Goal: Task Accomplishment & Management: Manage account settings

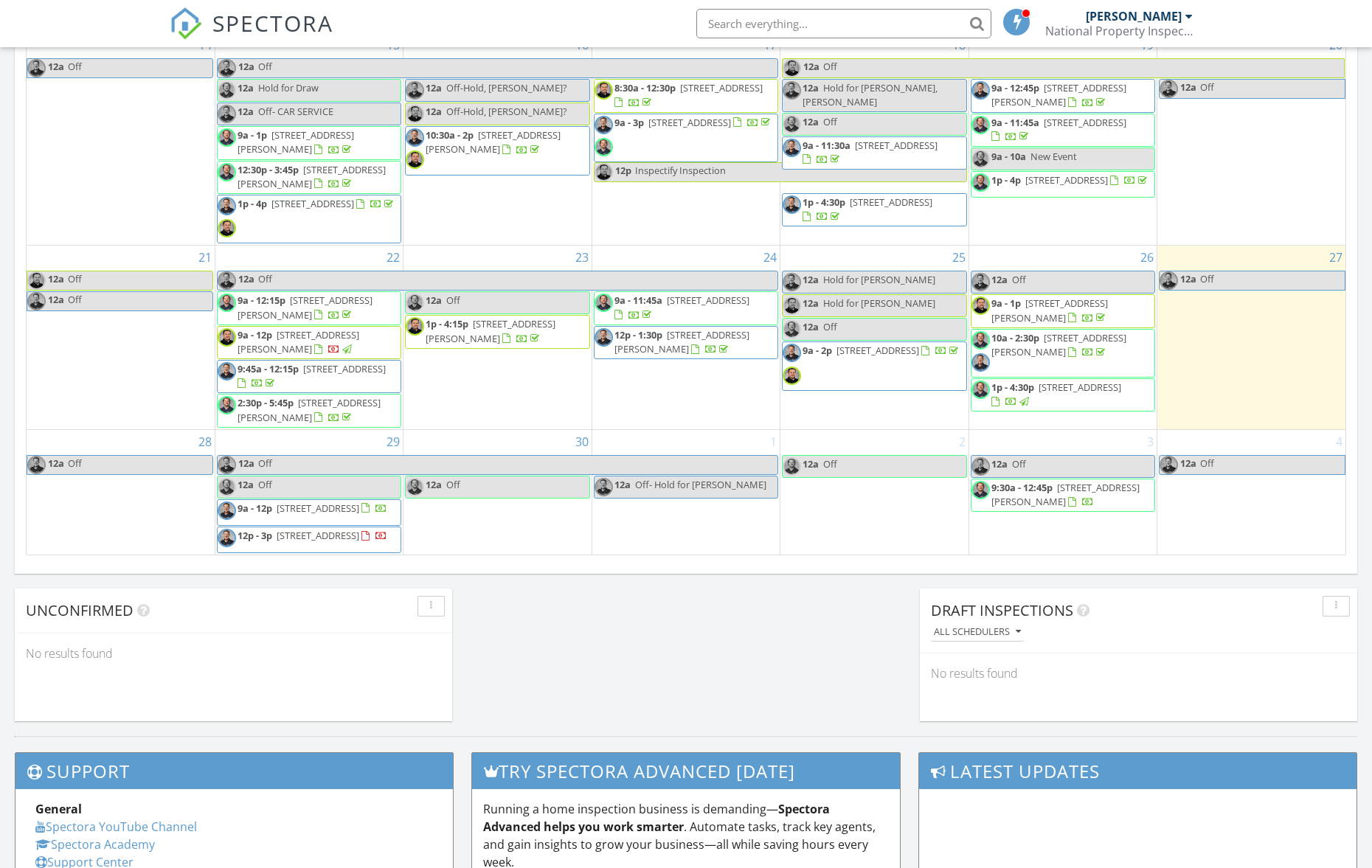
scroll to position [828, 0]
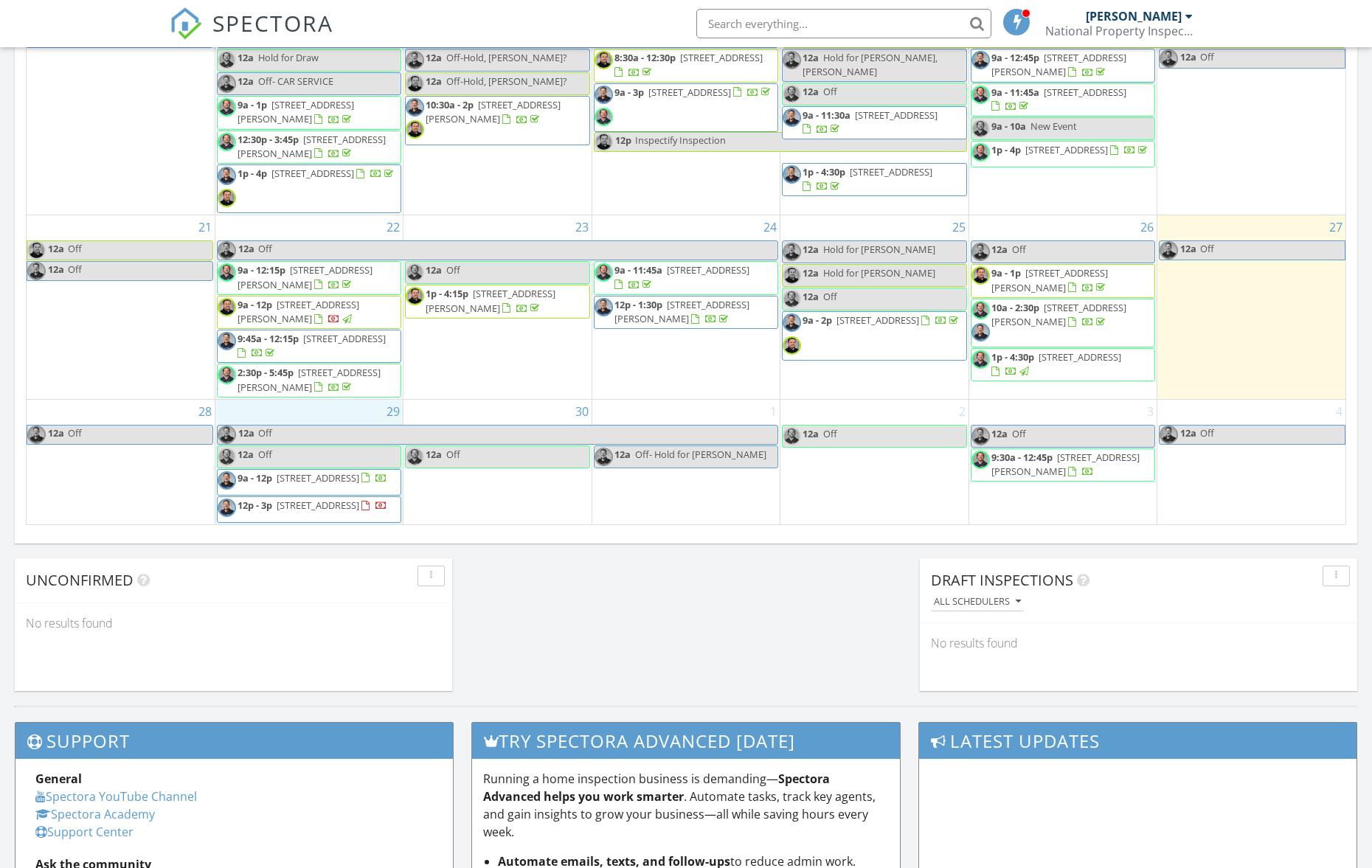
click at [346, 404] on div "29 12a Off 12a Off 9a - 12p 1687 SW 178th Ave, Beaverton 97006 12p - 3p 2105 NE…" at bounding box center [309, 462] width 187 height 124
click at [334, 344] on link "Inspection" at bounding box center [307, 343] width 76 height 24
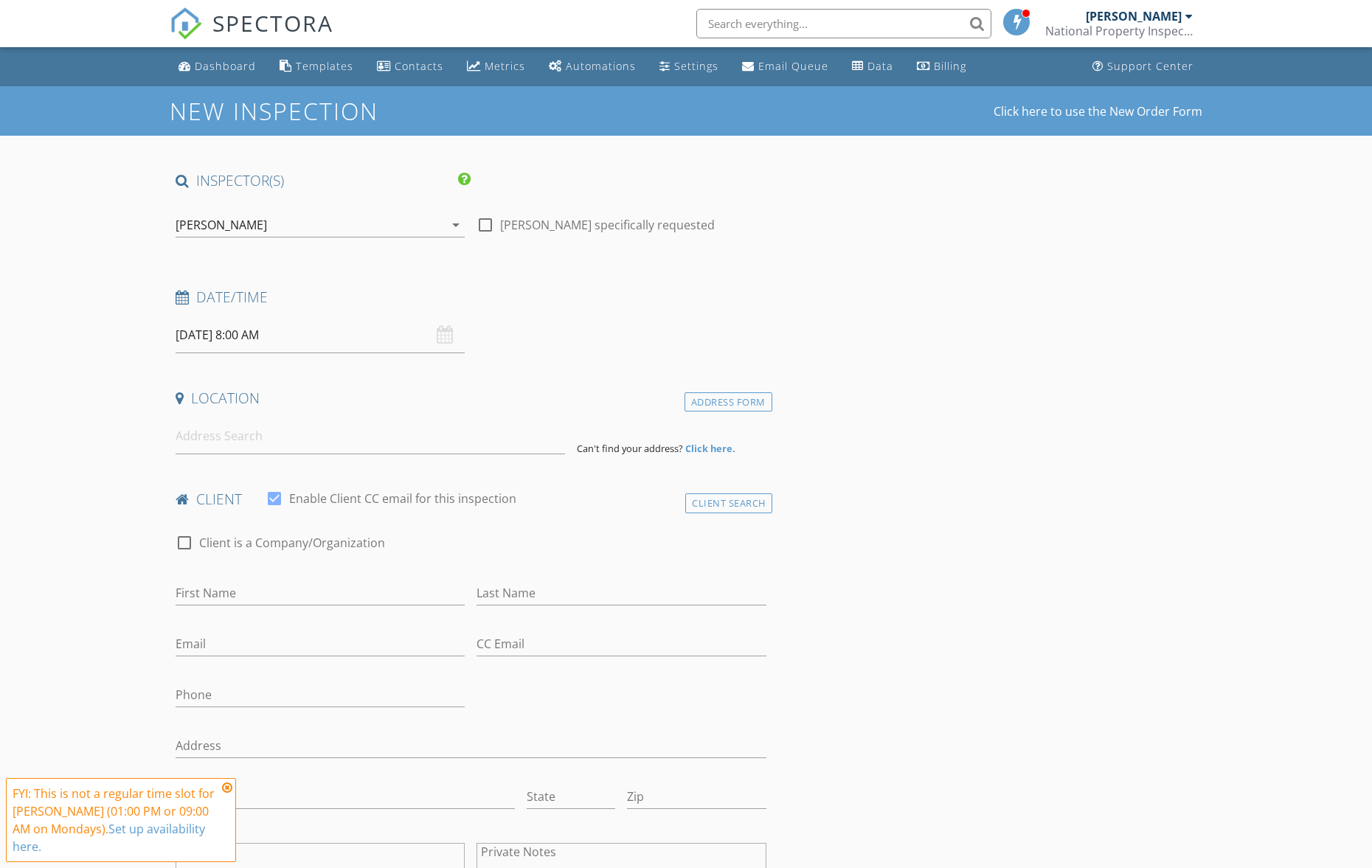
click at [516, 392] on h4 "Location" at bounding box center [471, 398] width 591 height 20
drag, startPoint x: 249, startPoint y: 325, endPoint x: 258, endPoint y: 328, distance: 9.5
click at [250, 325] on input "09/29/2025 8:00 AM" at bounding box center [320, 335] width 289 height 36
type input "09"
type input "09/29/2025 9:00 AM"
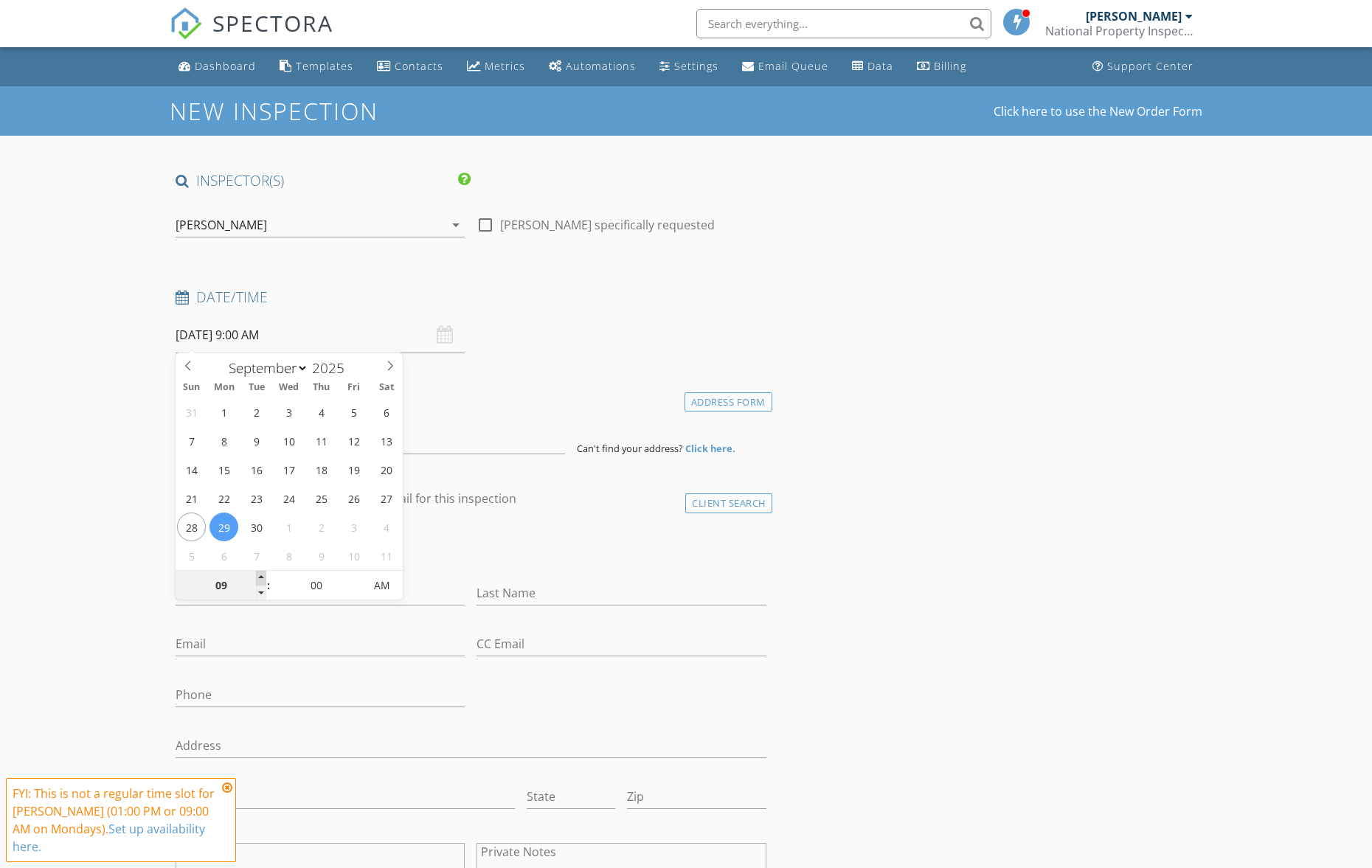
click at [262, 578] on span at bounding box center [261, 578] width 11 height 15
type input "10"
type input "09/29/2025 10:00 AM"
click at [263, 578] on span at bounding box center [261, 578] width 11 height 15
type input "11"
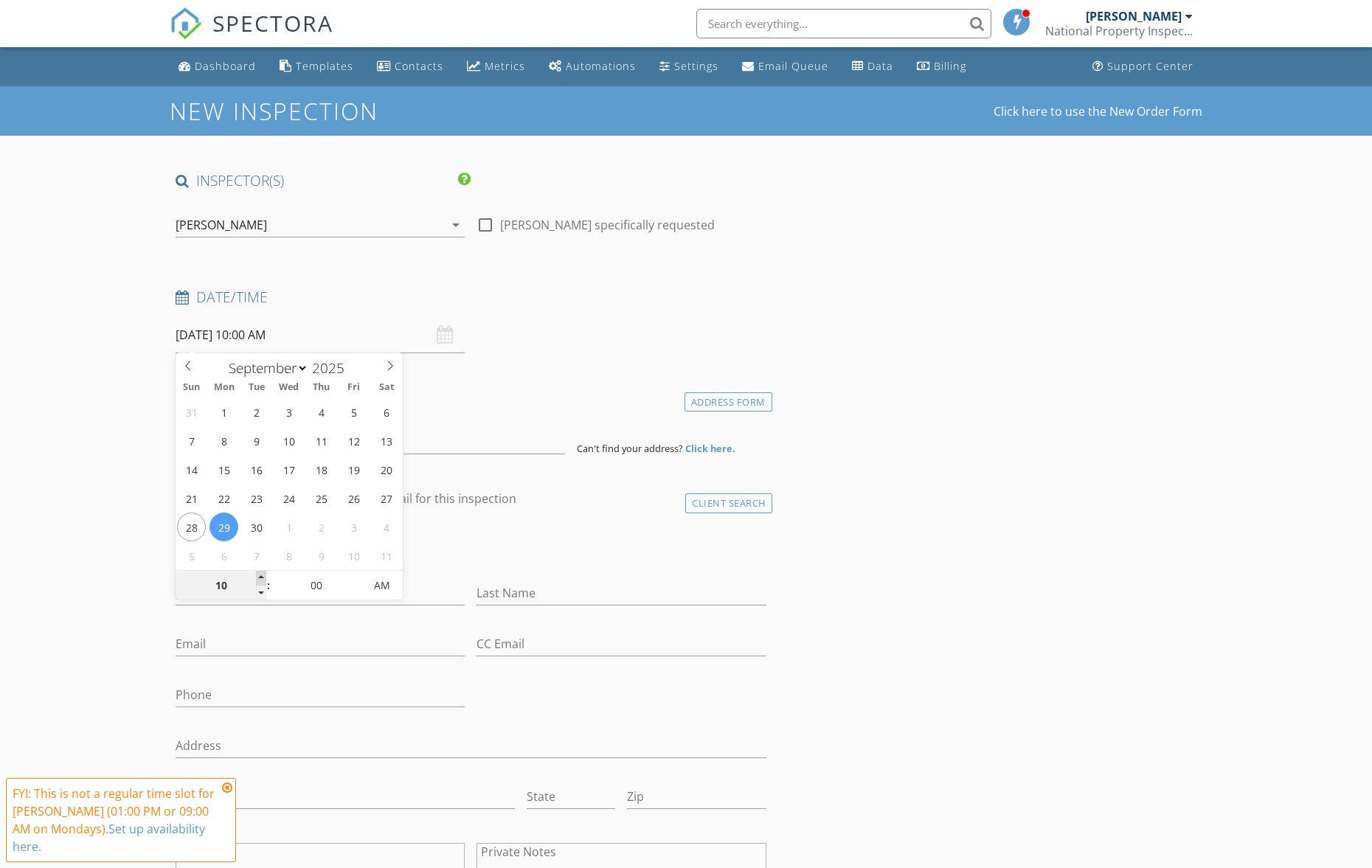
type input "09/29/2025 11:00 AM"
click at [263, 578] on span at bounding box center [261, 578] width 11 height 15
type input "12"
type input "09/29/2025 12:00 PM"
click at [263, 578] on span at bounding box center [261, 578] width 11 height 15
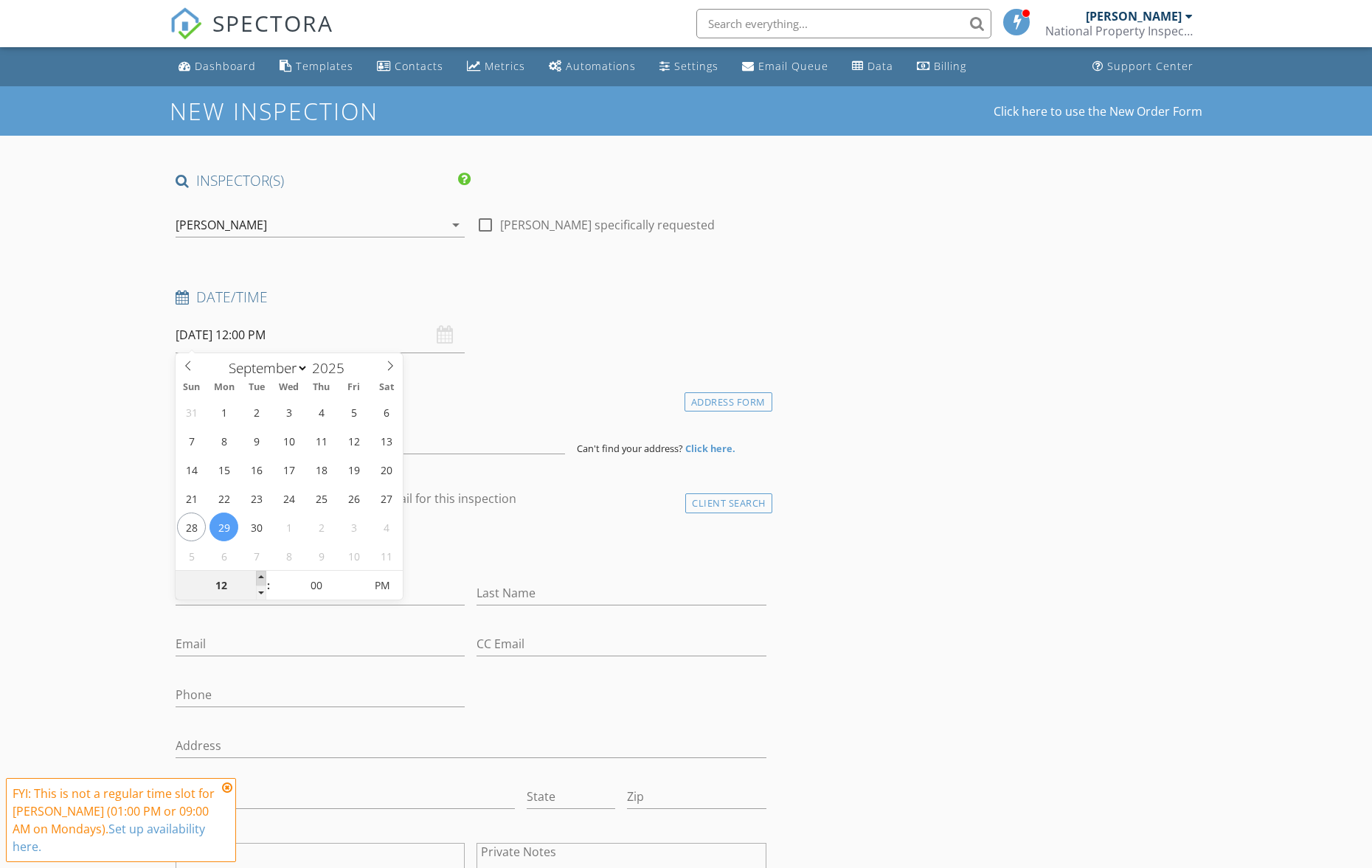
type input "01"
type input "09/29/2025 1:00 PM"
click at [263, 578] on span at bounding box center [261, 578] width 11 height 15
click at [229, 793] on icon at bounding box center [227, 787] width 11 height 12
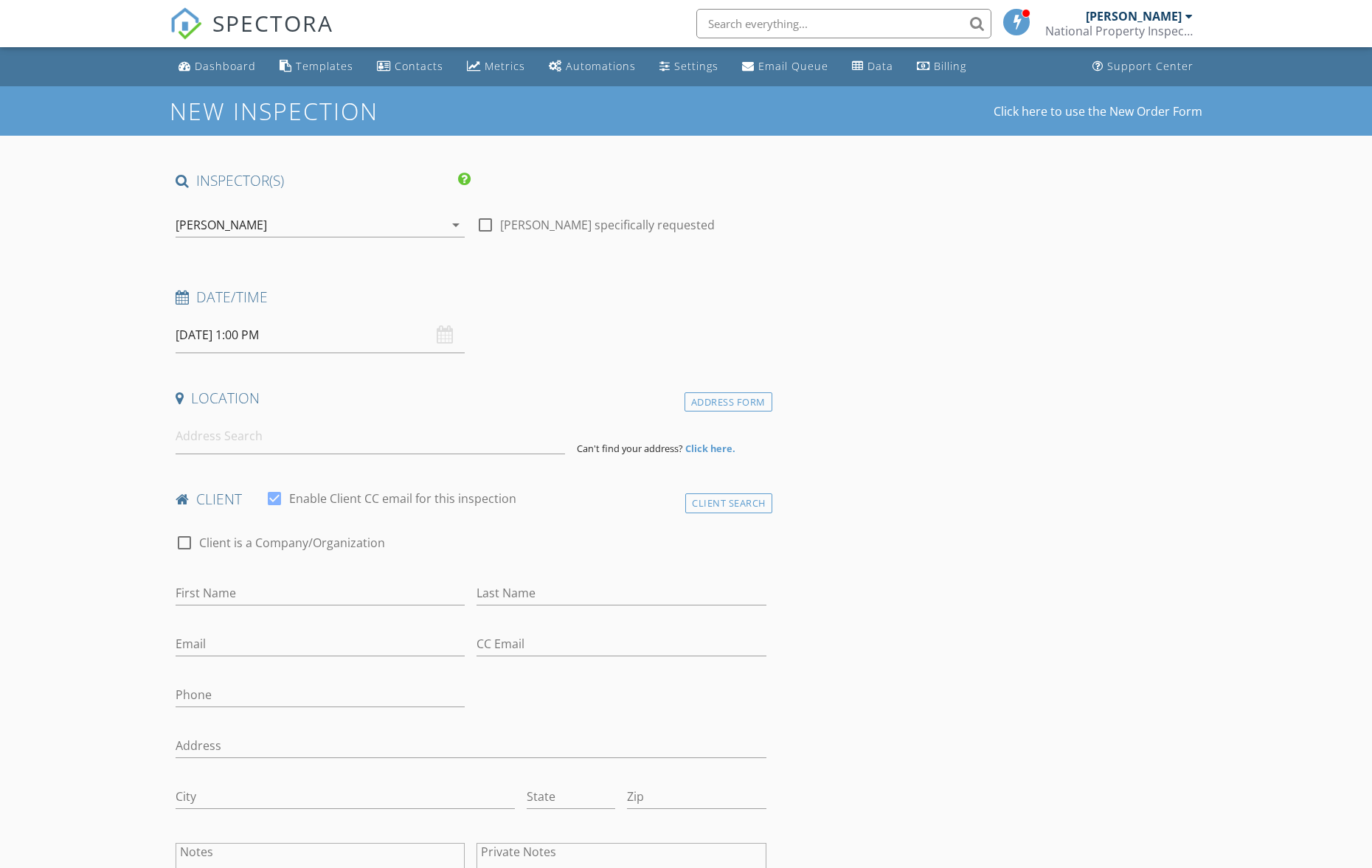
click at [338, 224] on div "[PERSON_NAME]" at bounding box center [310, 225] width 268 height 24
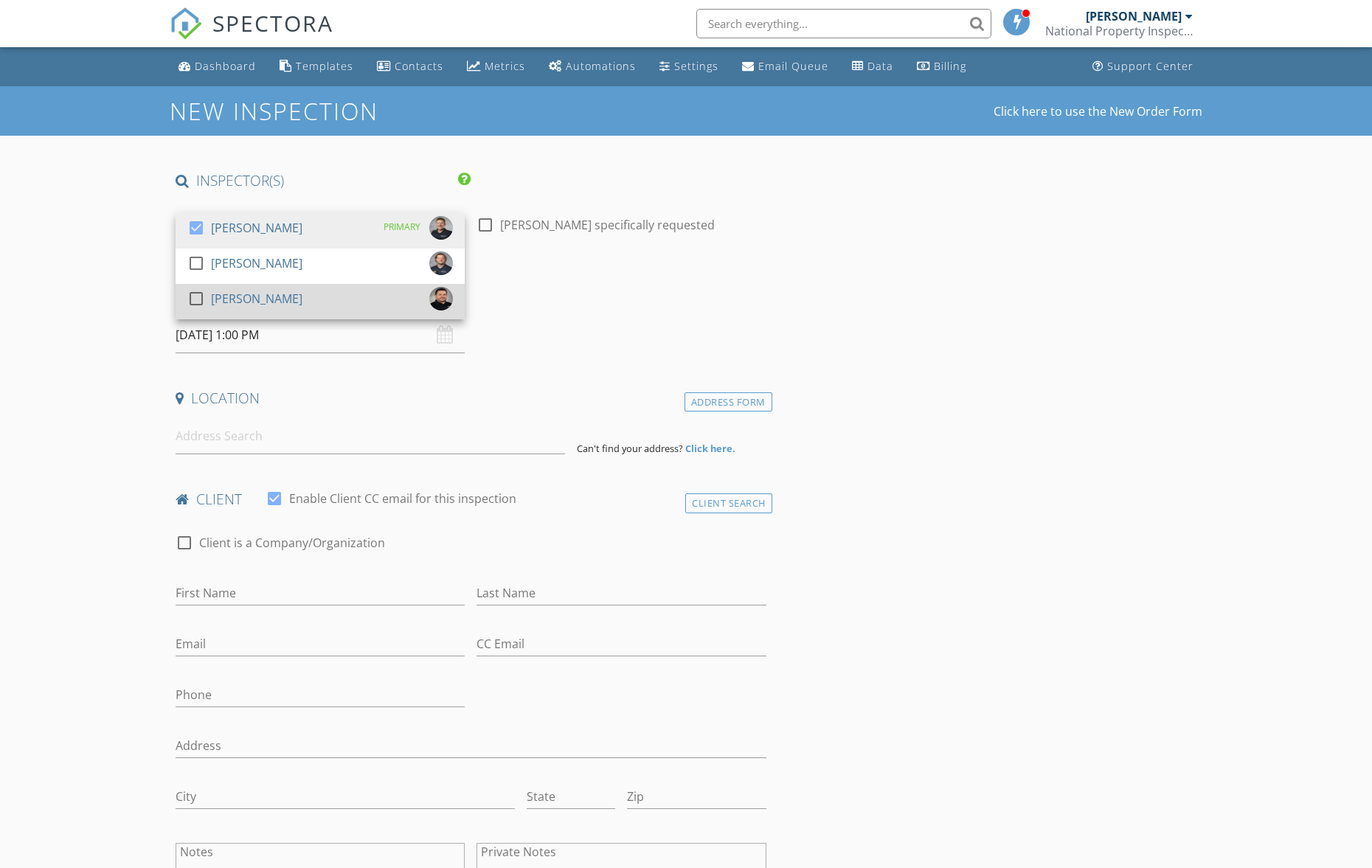
click at [318, 302] on div "check_box_outline_blank Jonathon Parfitt" at bounding box center [319, 301] width 265 height 29
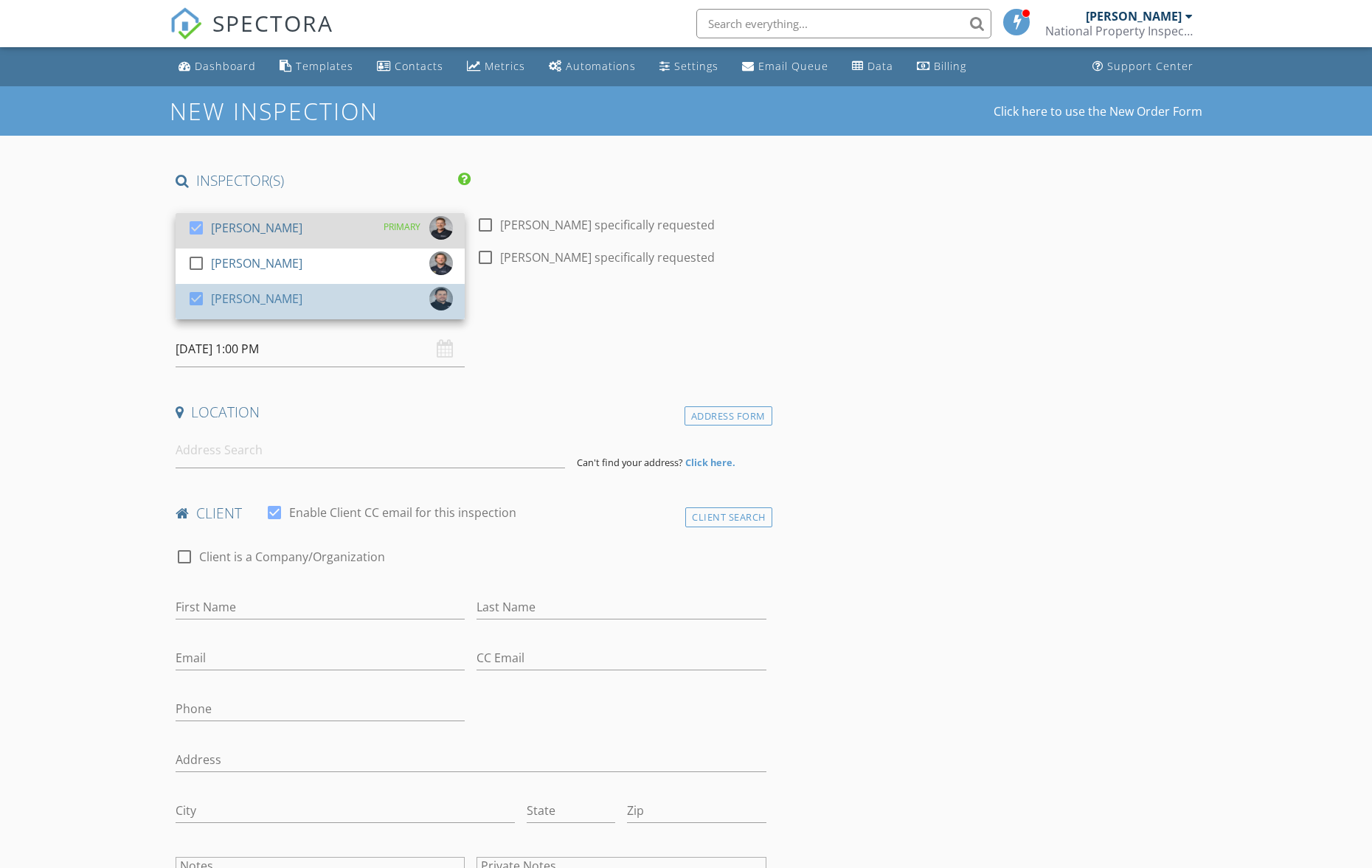
click at [317, 225] on div "check_box Alex Schiedler PRIMARY" at bounding box center [319, 230] width 265 height 29
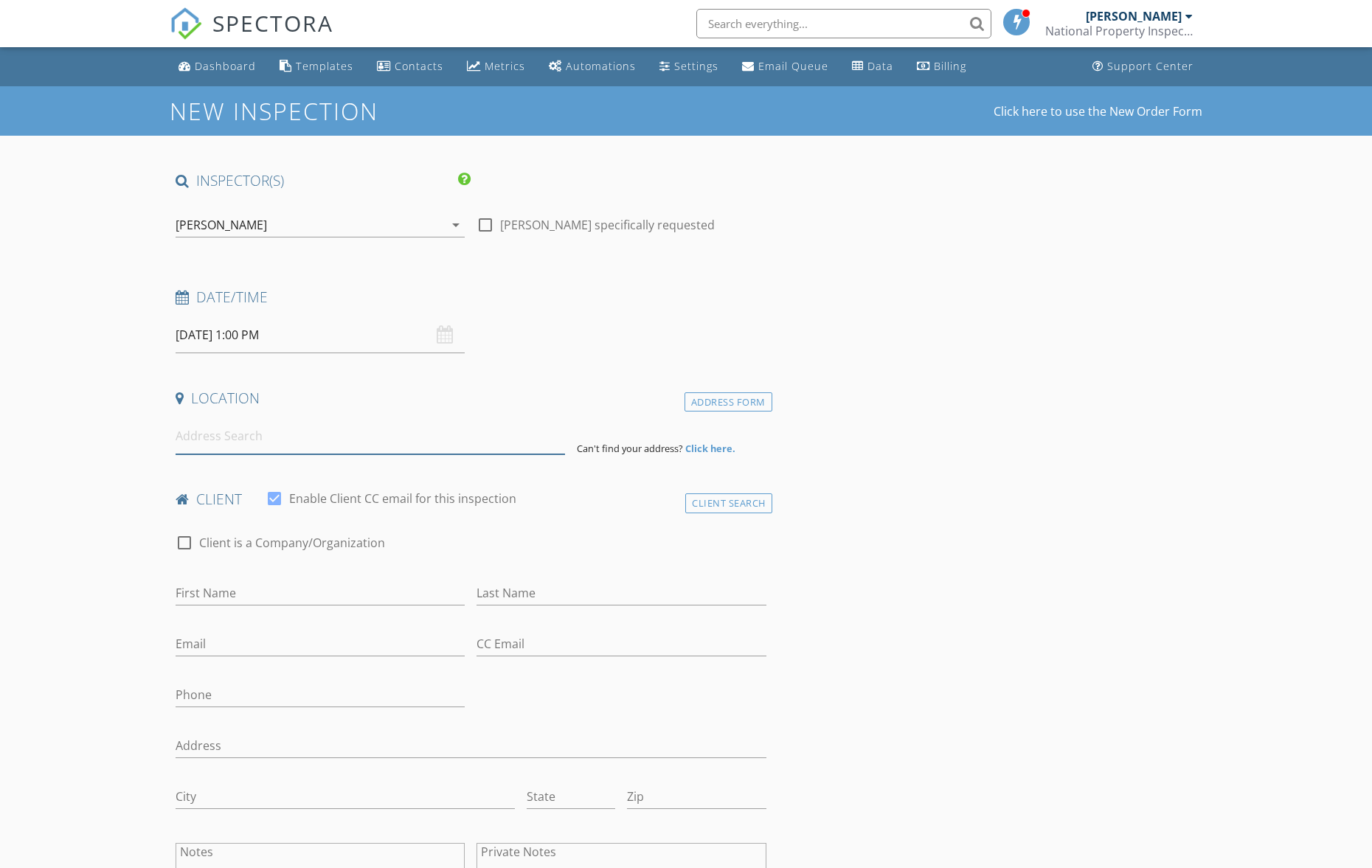
click at [247, 432] on input at bounding box center [370, 436] width 390 height 36
paste input "5401 SE 97th Ave, Portland, OR 97266"
type input "5401 SE 97th Ave, Portland, OR 97266, USA"
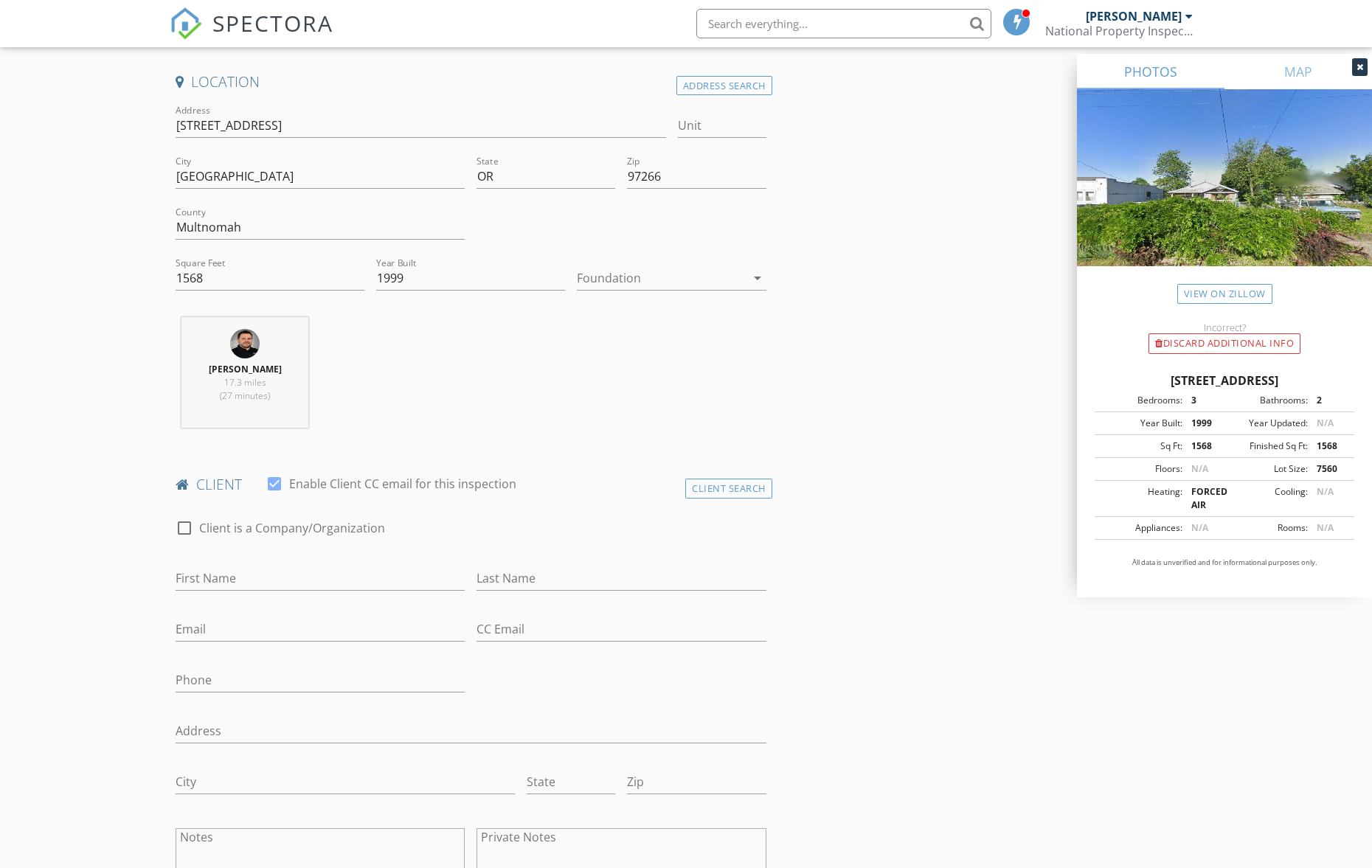
scroll to position [498, 0]
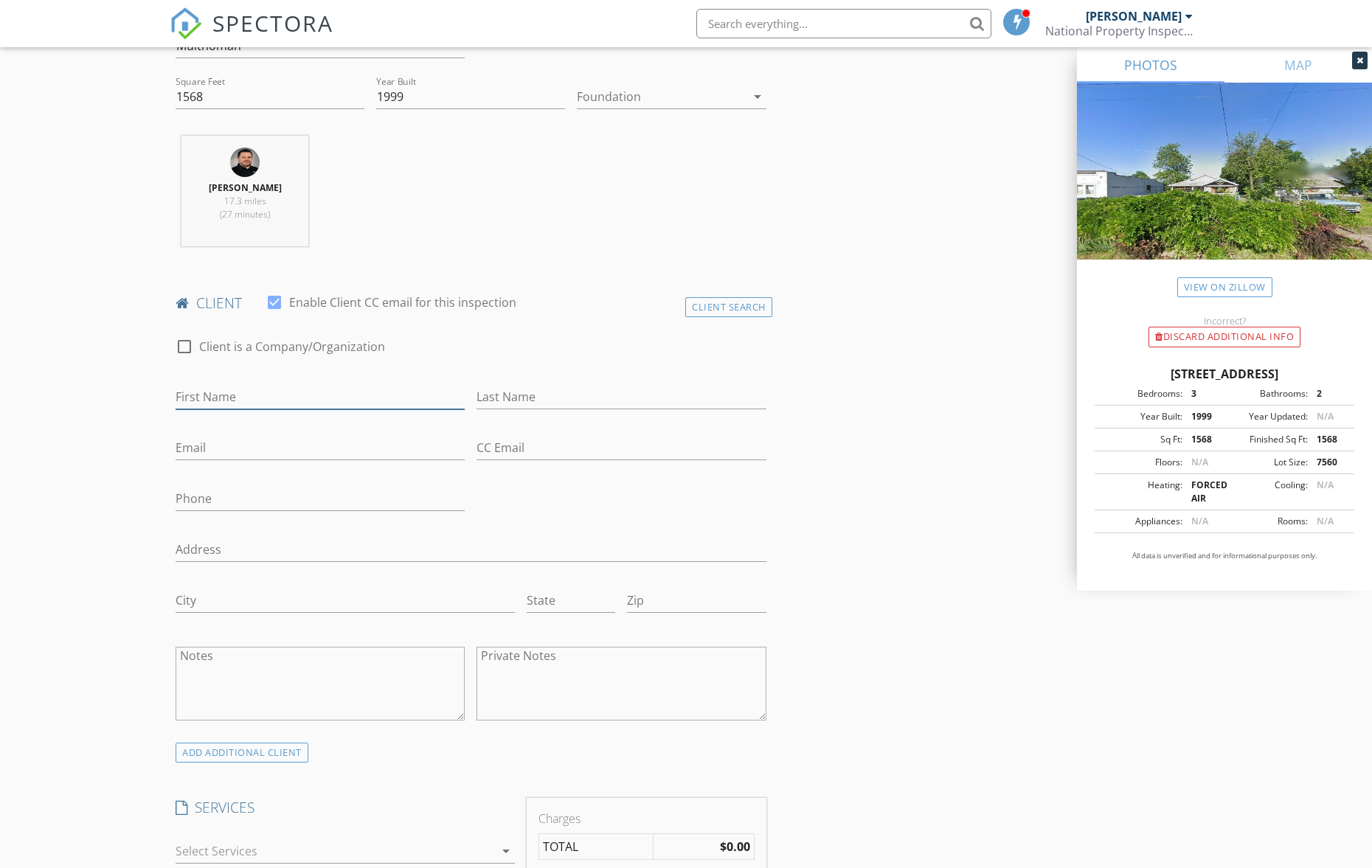
click at [264, 395] on input "First Name" at bounding box center [320, 397] width 289 height 24
paste input "Ninh Vo"
type input "Ninh"
type input "Vo"
click at [316, 447] on input "Email" at bounding box center [320, 447] width 289 height 24
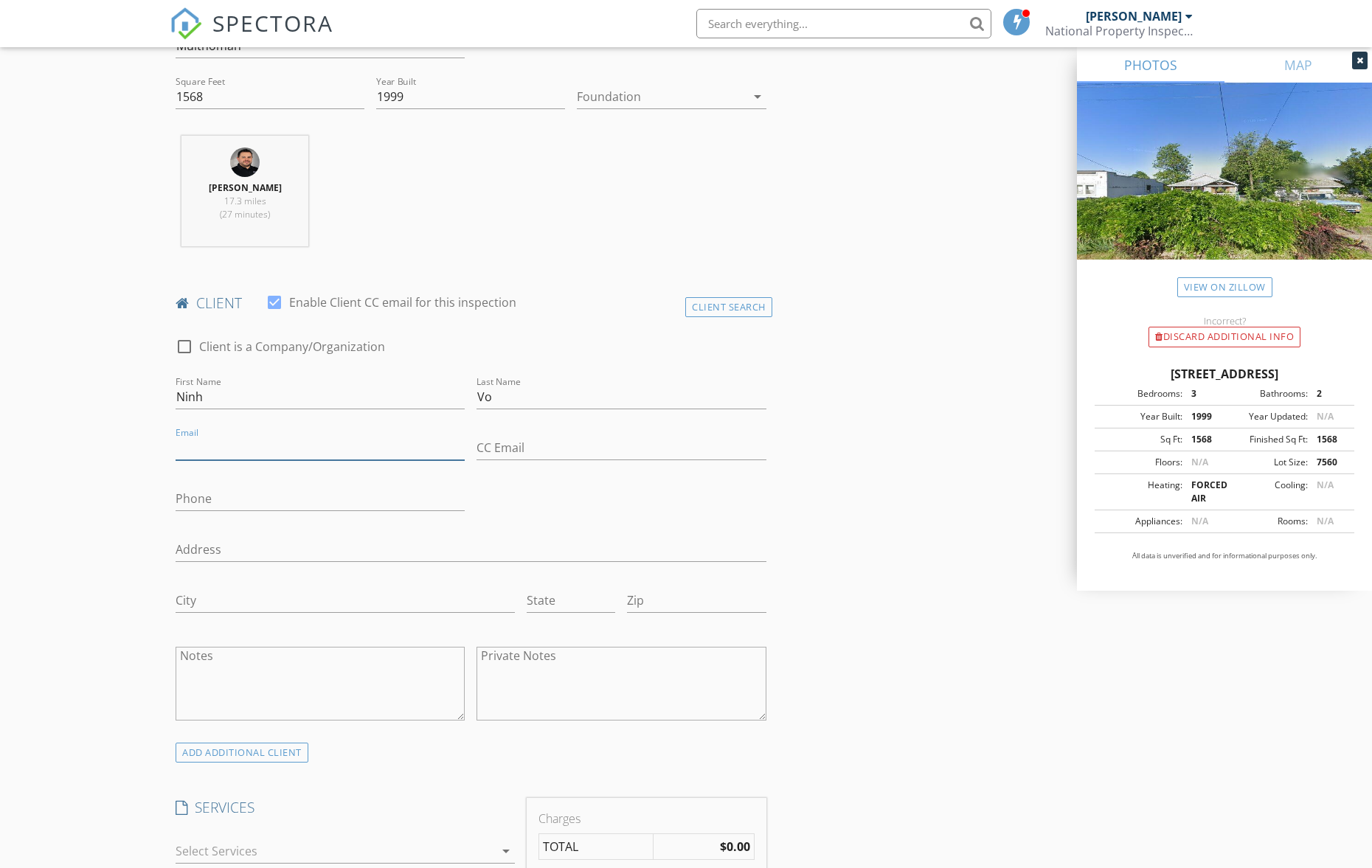
paste input "vothuyninh@gmail.com"
type input "vothuyninh@gmail.com"
click at [293, 479] on div "Phone" at bounding box center [320, 501] width 289 height 48
click at [292, 498] on input "Phone" at bounding box center [320, 498] width 289 height 24
paste input "682-386-8968"
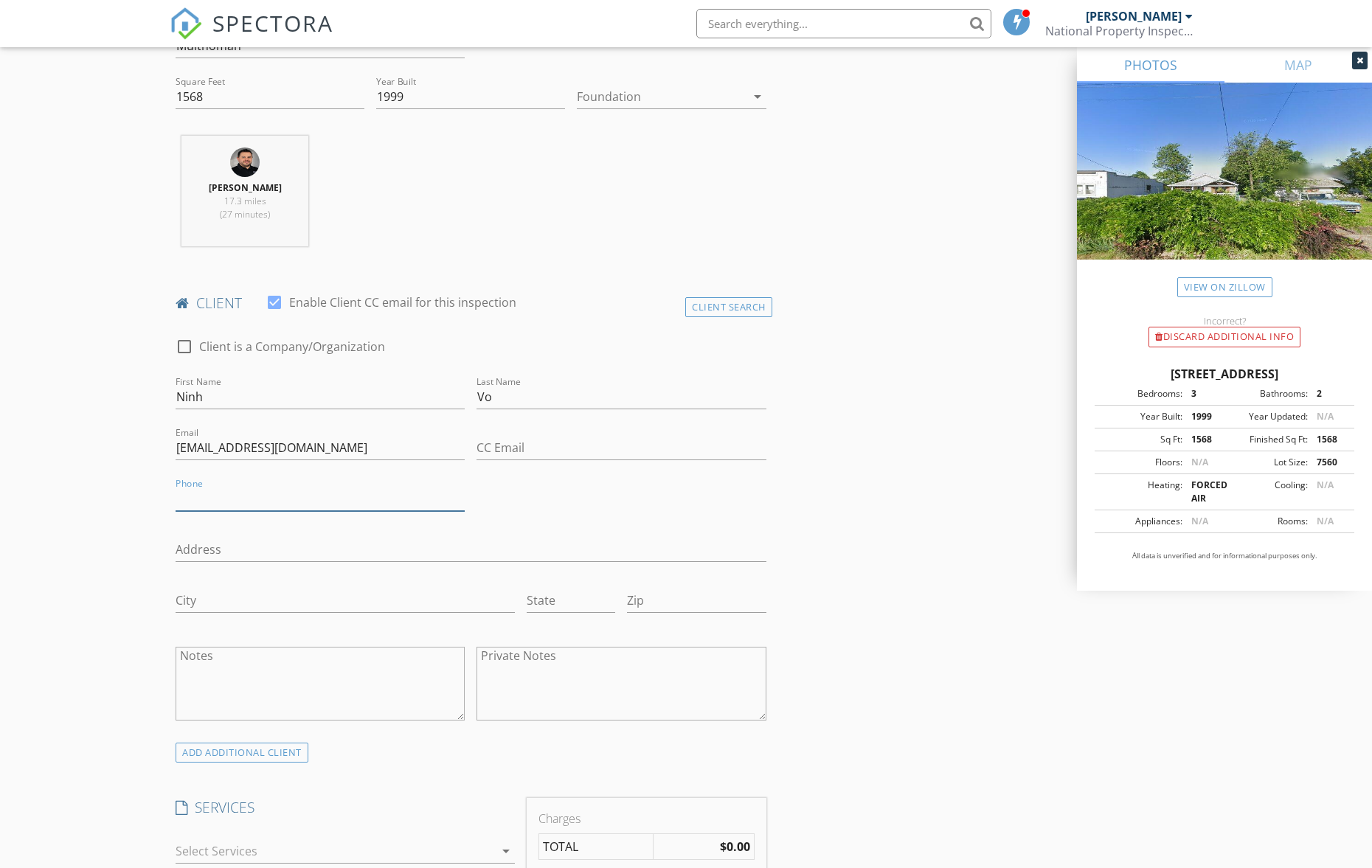
type input "682-386-8968"
drag, startPoint x: 792, startPoint y: 486, endPoint x: 783, endPoint y: 491, distance: 10.3
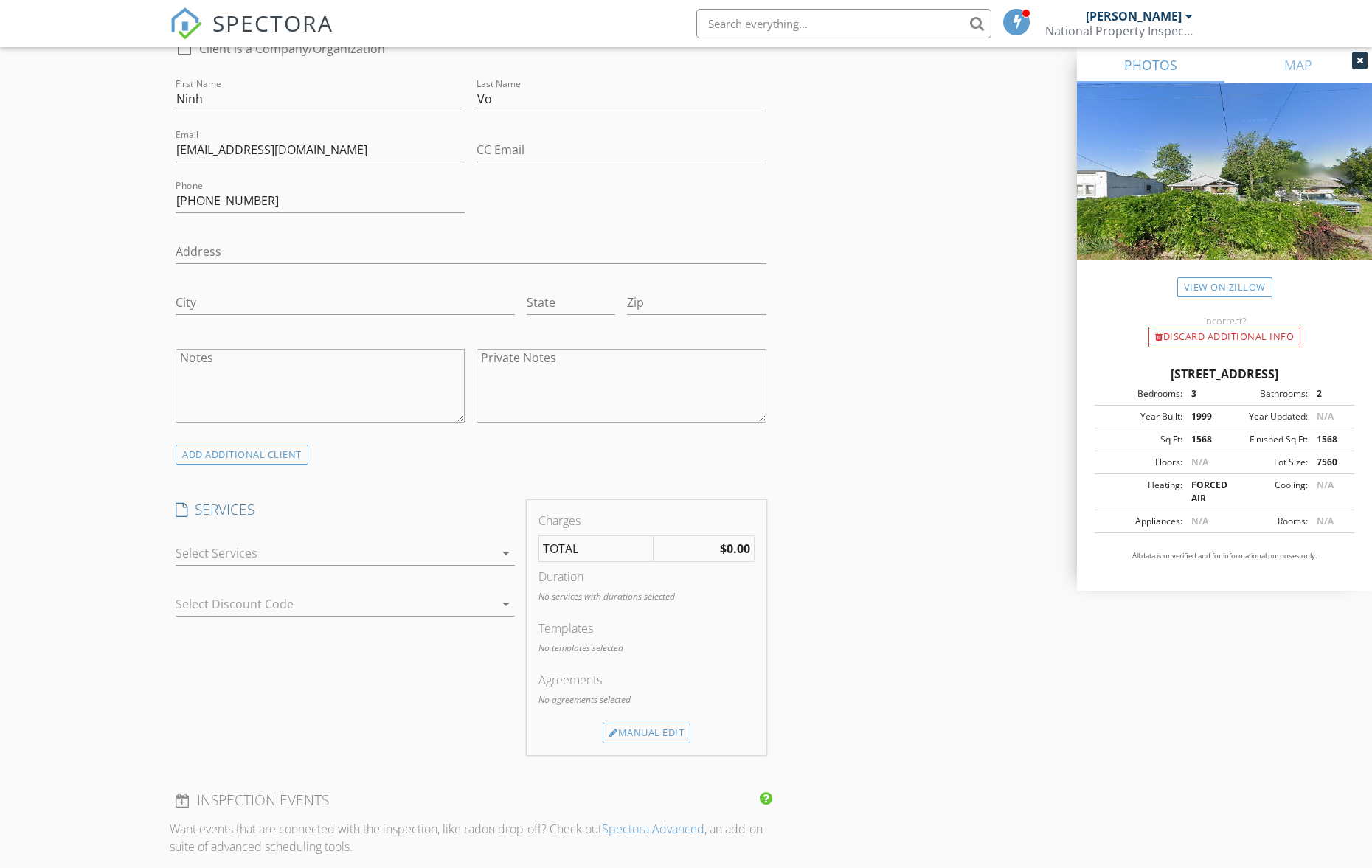
scroll to position [934, 0]
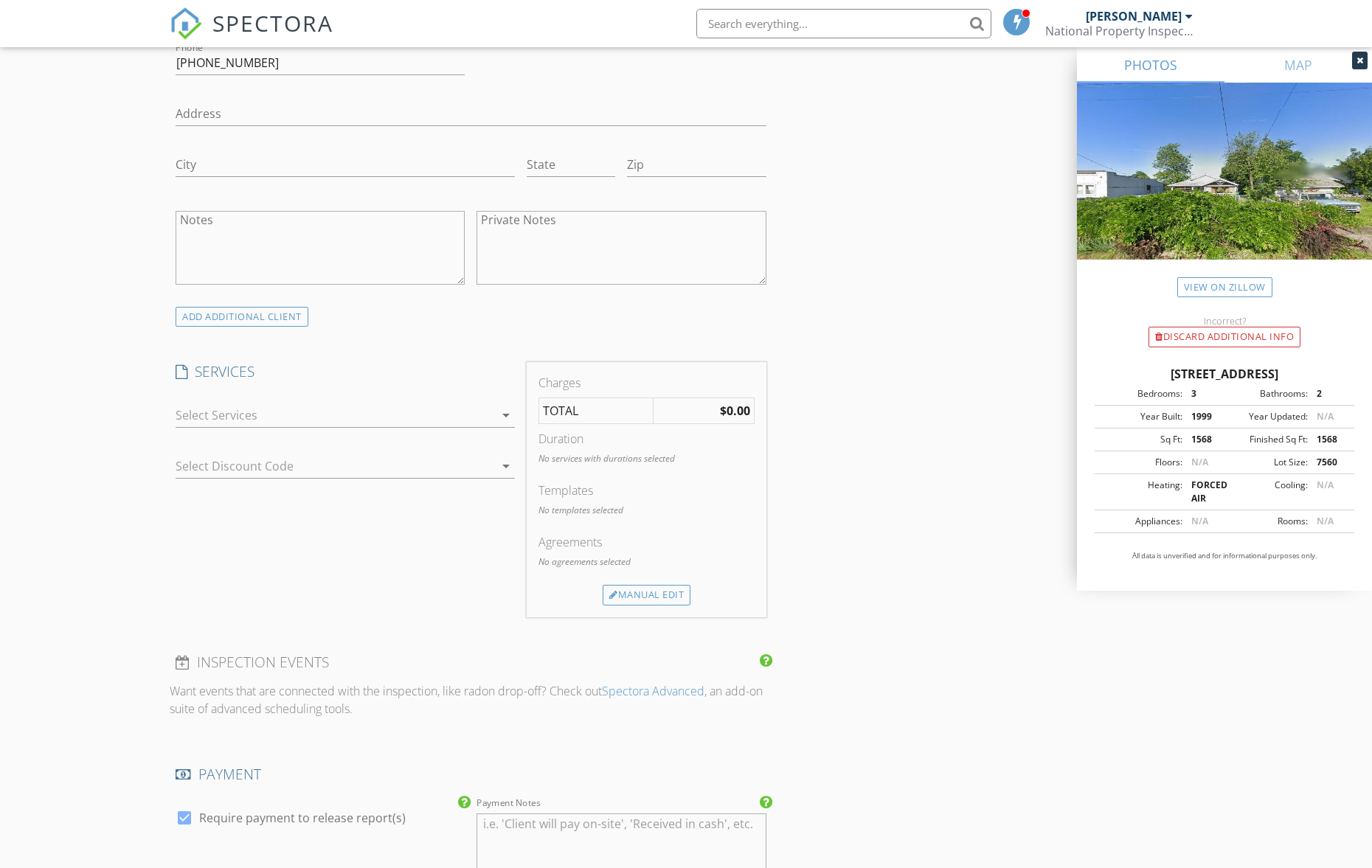
click at [273, 412] on div at bounding box center [335, 415] width 319 height 24
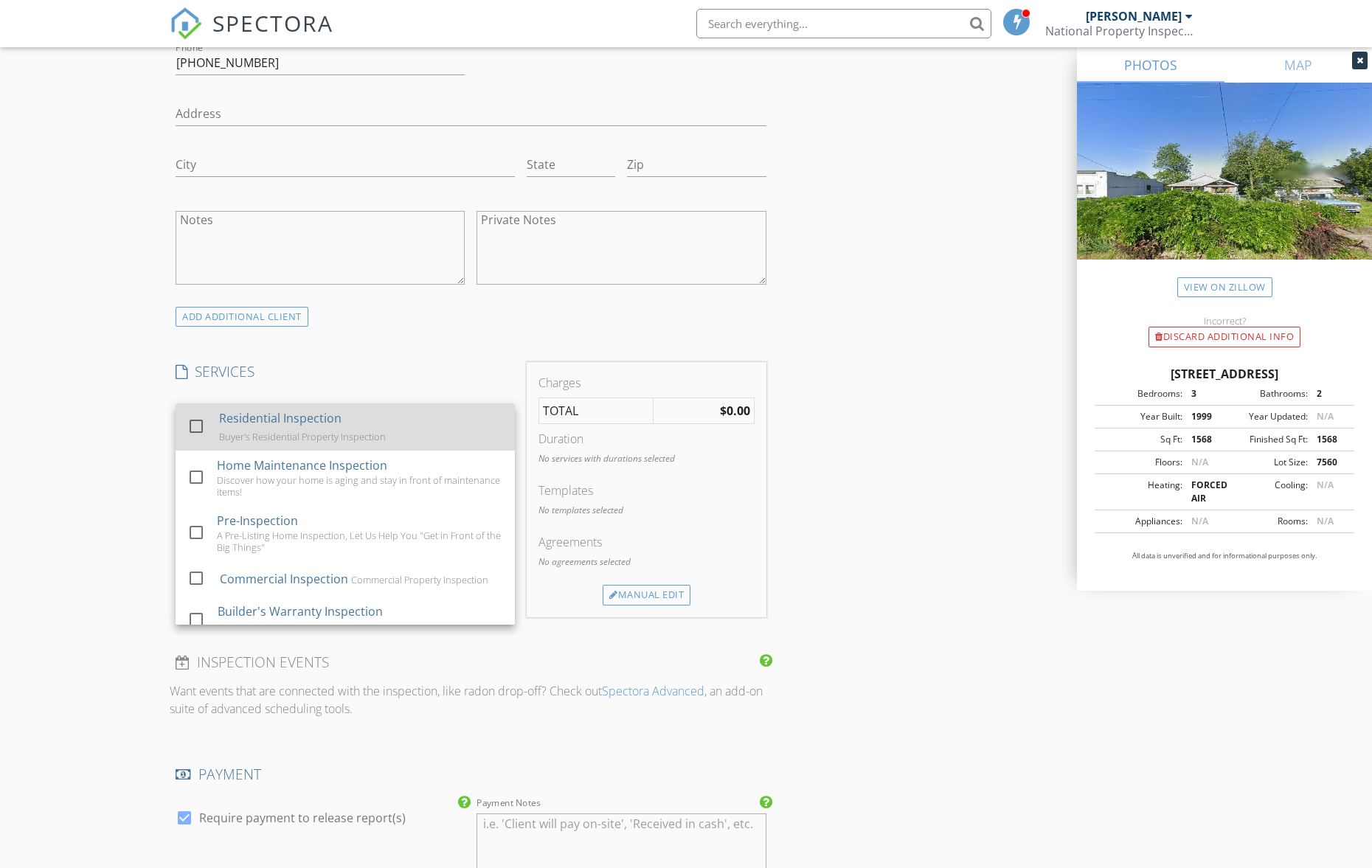
click at [274, 422] on div "Residential Inspection" at bounding box center [280, 418] width 122 height 18
checkbox input "false"
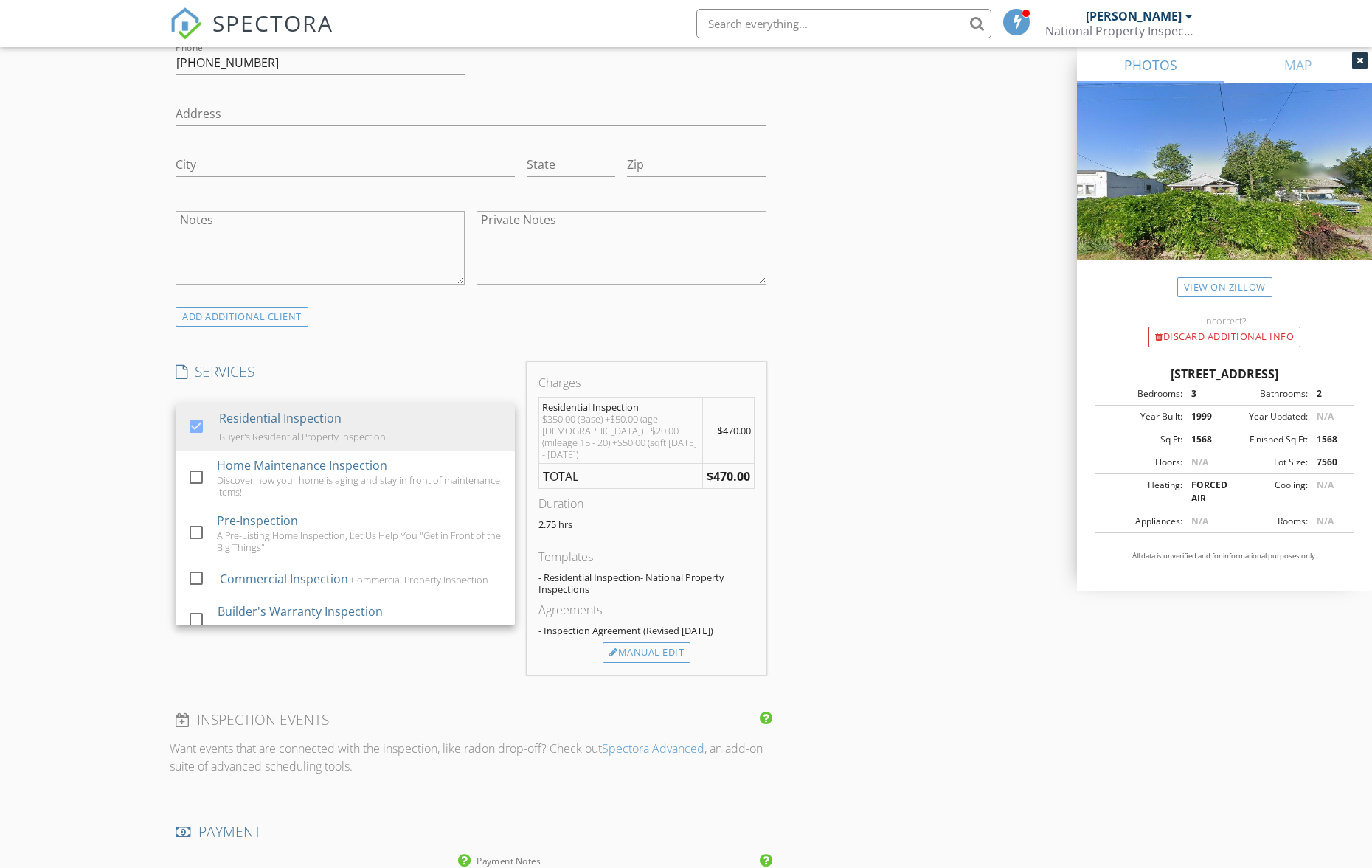
click at [935, 515] on div "INSPECTOR(S) check_box_outline_blank Alex Schiedler check_box_outline_blank Eva…" at bounding box center [685, 551] width 1032 height 2628
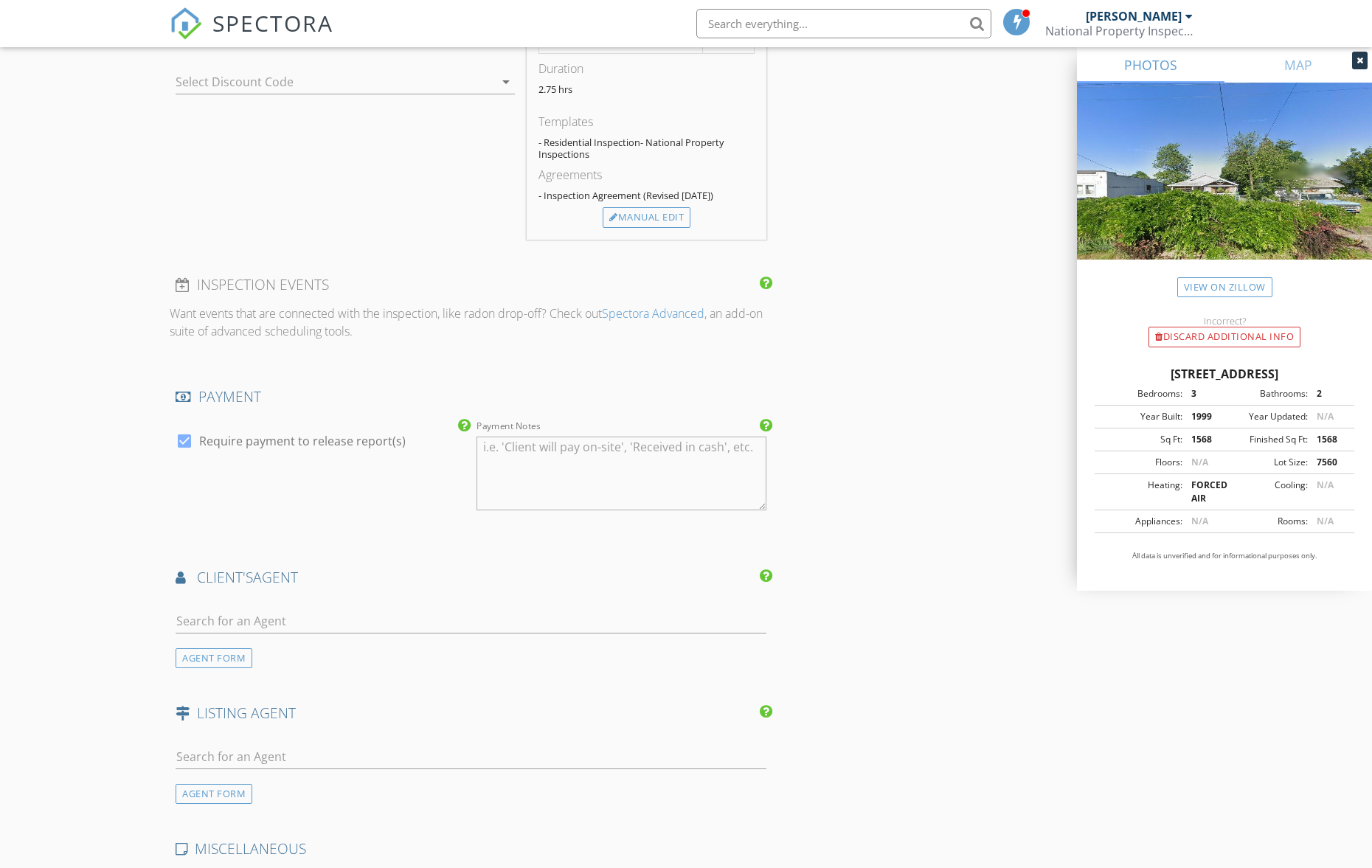
scroll to position [1227, 0]
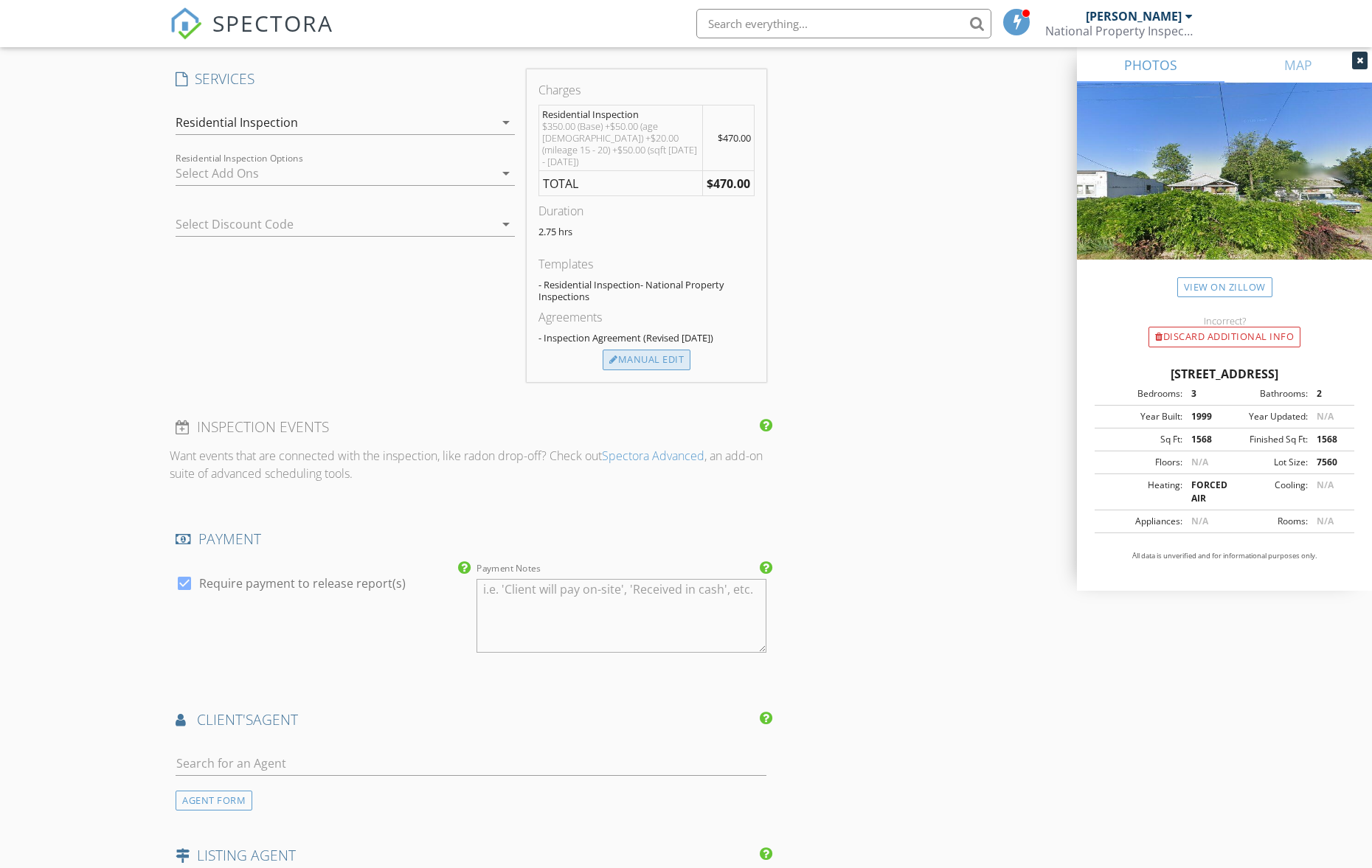
click at [656, 350] on div "Manual Edit" at bounding box center [646, 359] width 88 height 20
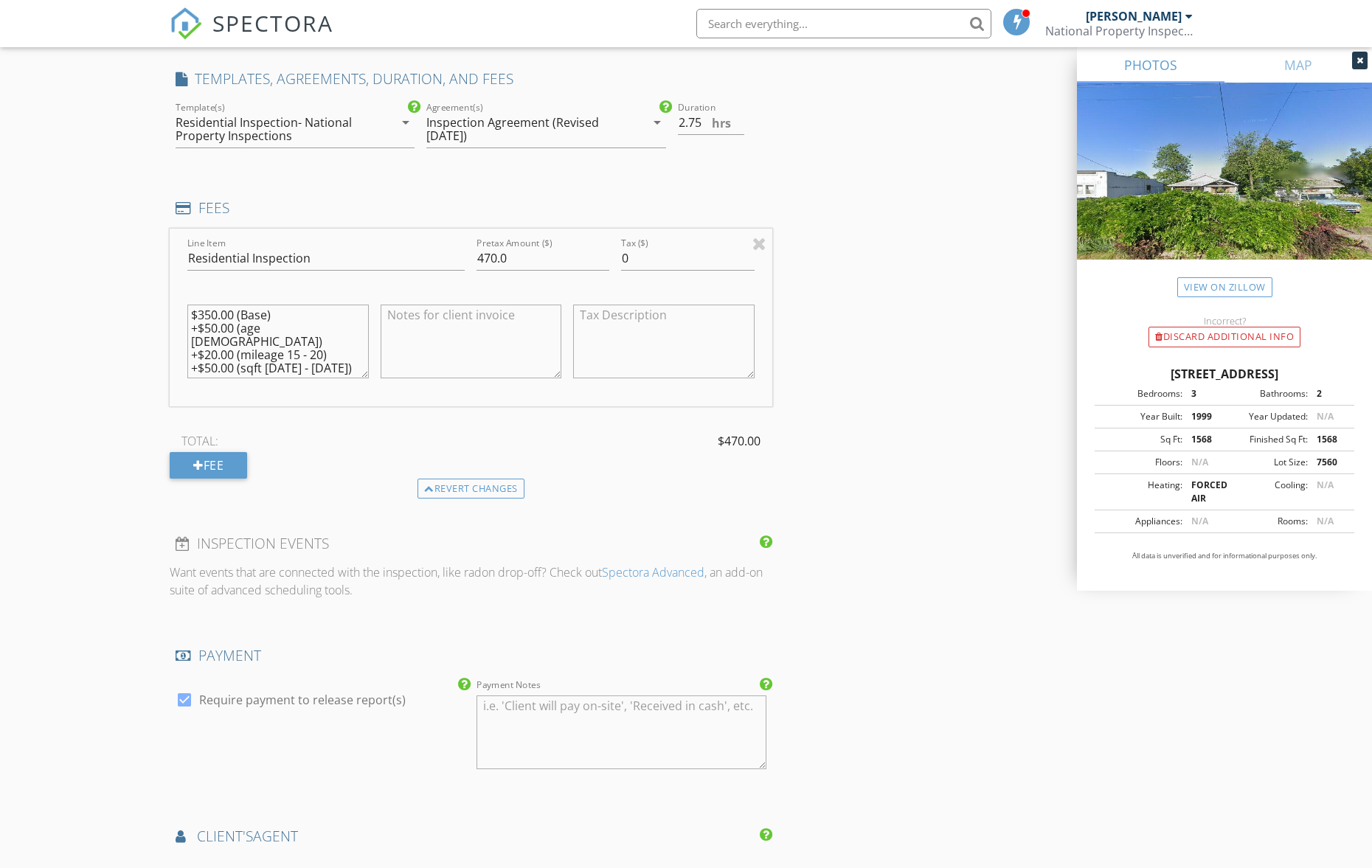
click at [553, 268] on div "Pretax Amount ($) 470.0" at bounding box center [543, 266] width 133 height 39
click at [550, 259] on input "470.0" at bounding box center [543, 258] width 133 height 24
type input "485"
drag, startPoint x: 815, startPoint y: 360, endPoint x: 828, endPoint y: 364, distance: 13.6
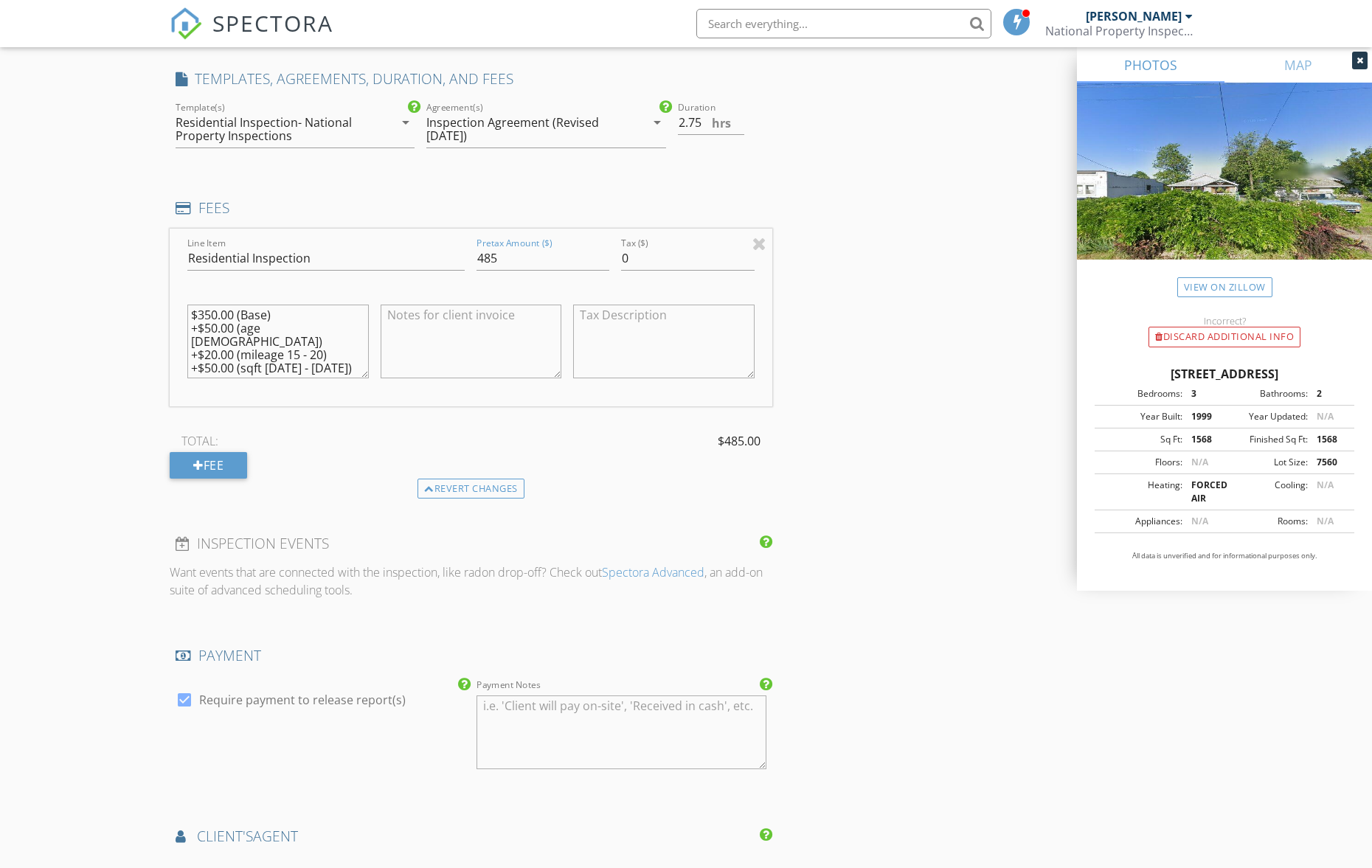
click at [816, 361] on div "INSPECTOR(S) check_box_outline_blank Alex Schiedler check_box_outline_blank Eva…" at bounding box center [685, 317] width 1032 height 2745
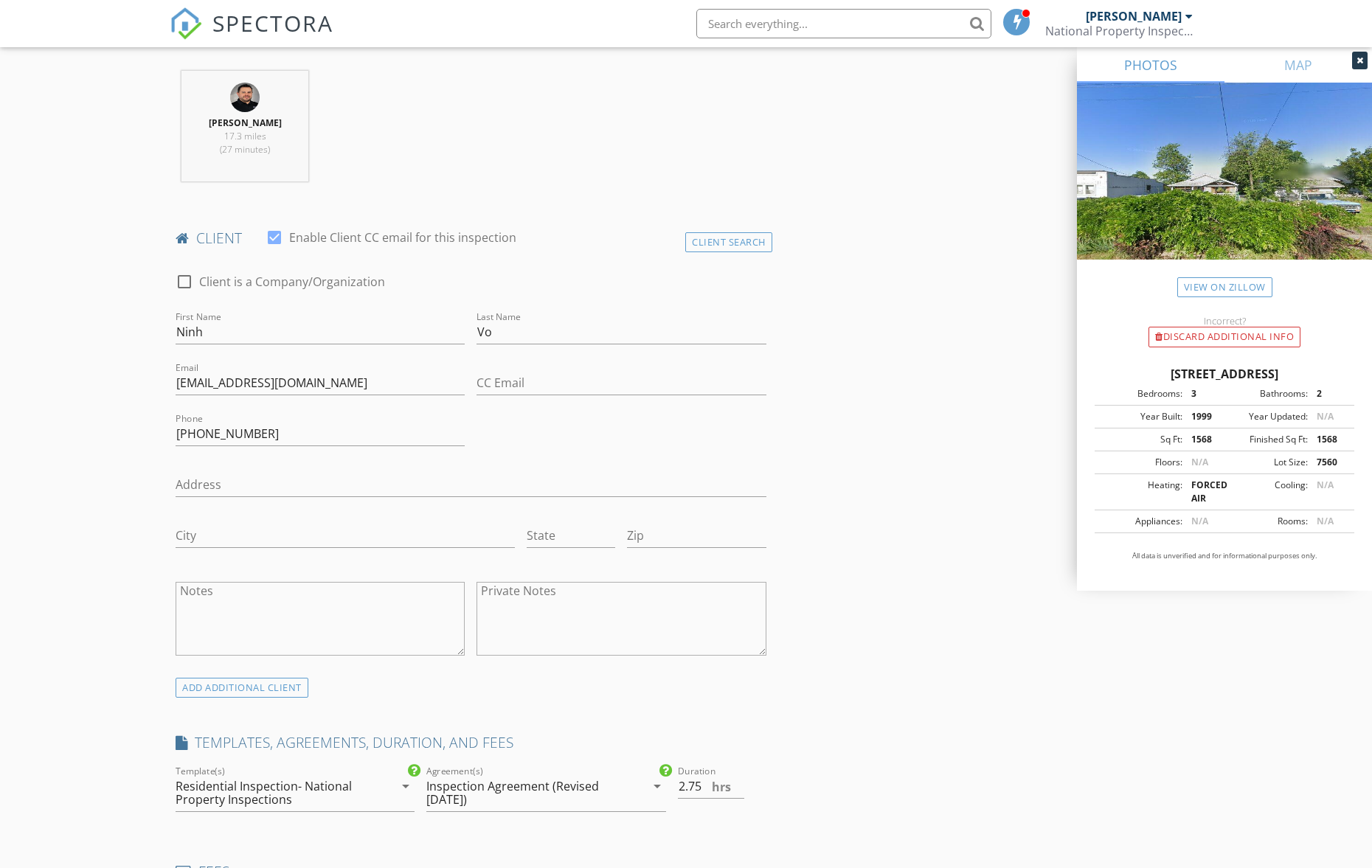
scroll to position [668, 0]
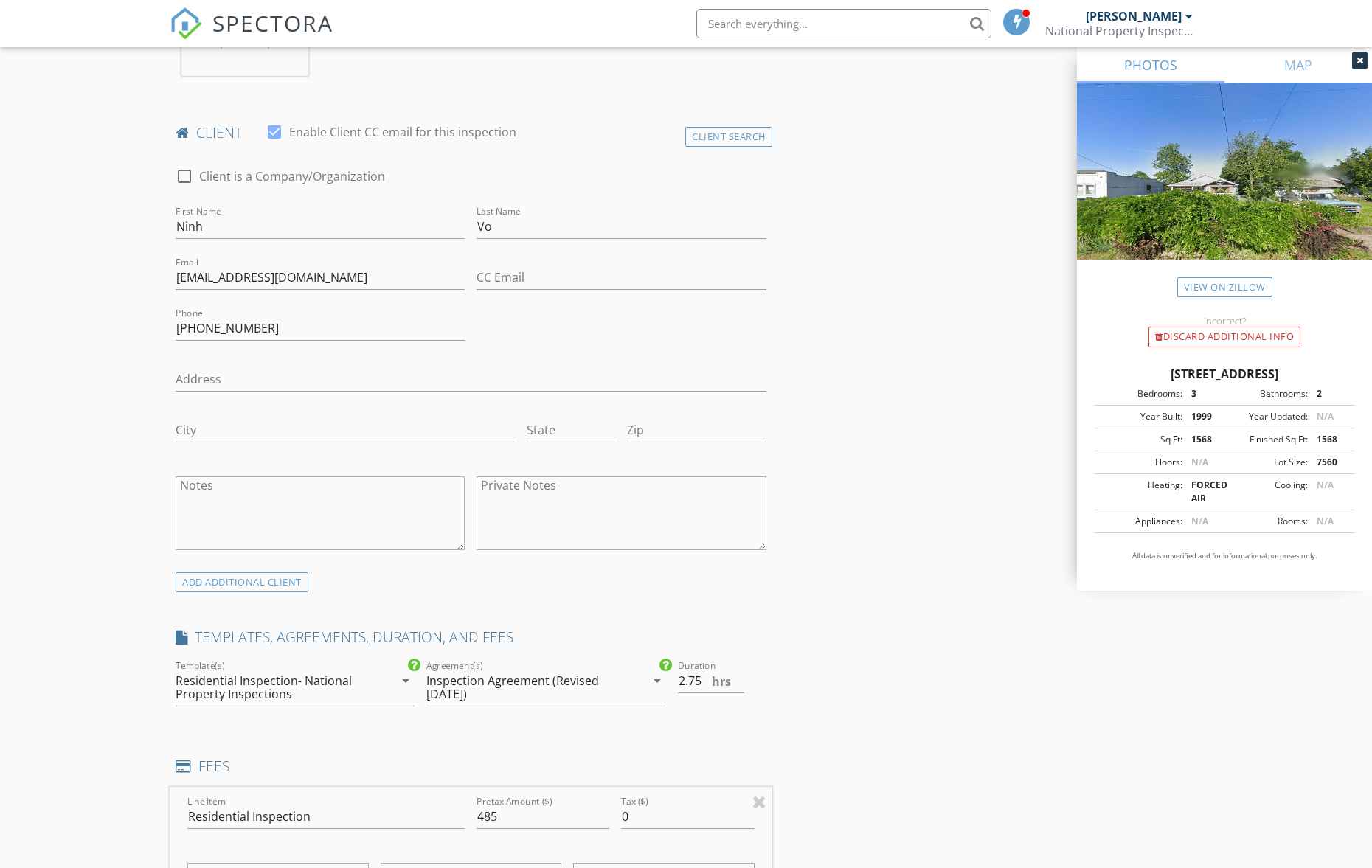
click at [809, 612] on div "INSPECTOR(S) check_box_outline_blank Alex Schiedler check_box_outline_blank Eva…" at bounding box center [685, 875] width 1032 height 2745
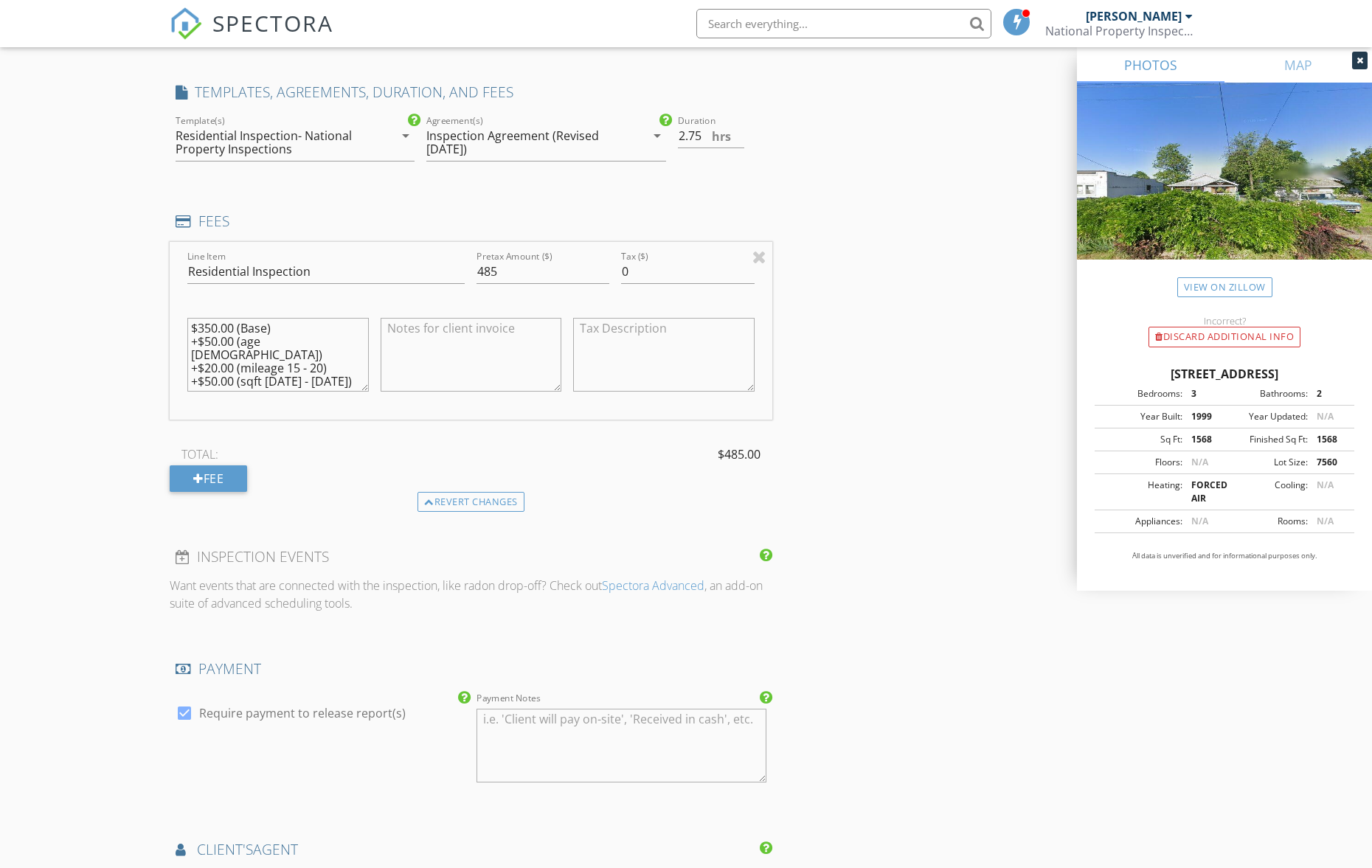
scroll to position [1530, 0]
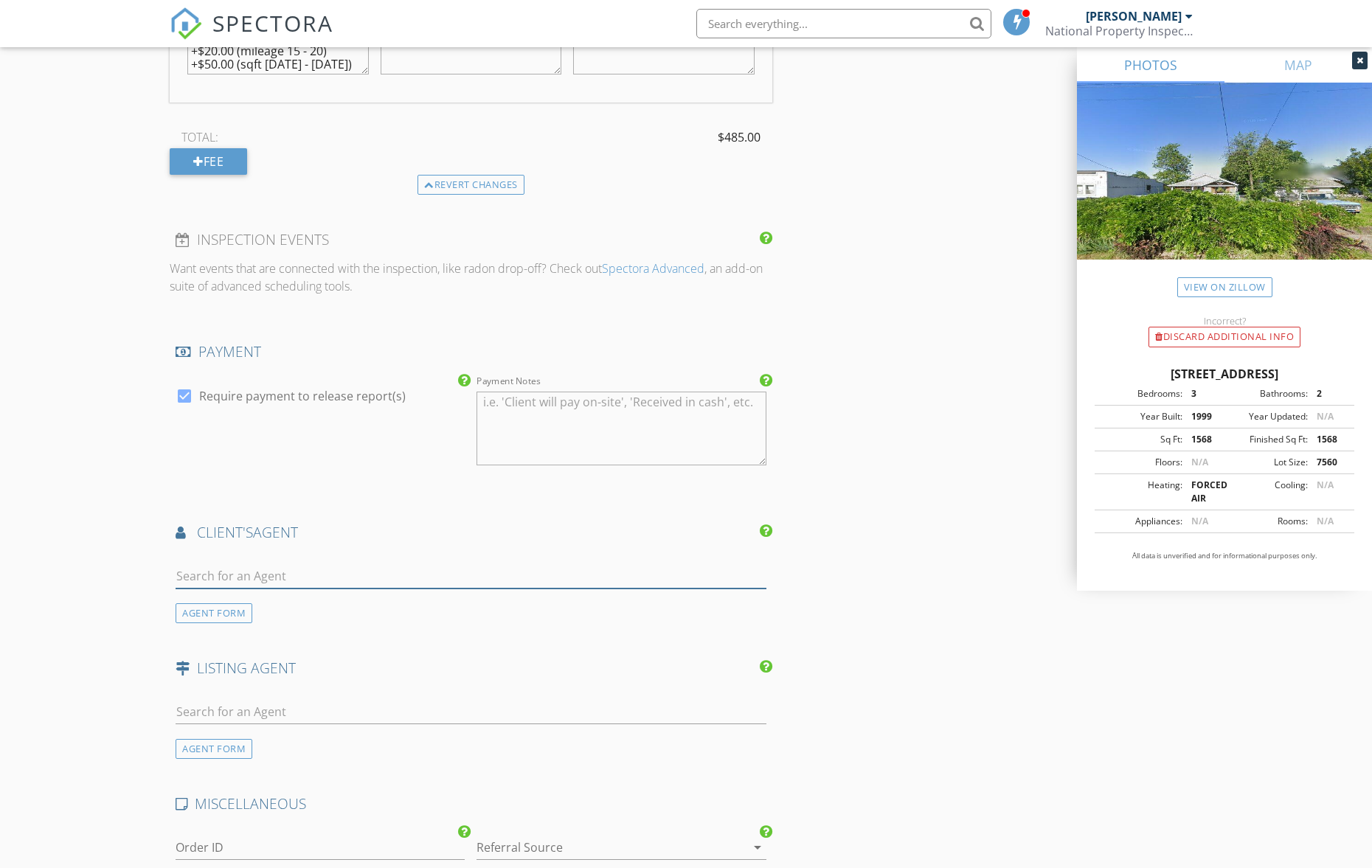
click at [319, 564] on input "text" at bounding box center [471, 576] width 591 height 24
type input "anthony"
click at [376, 604] on li "Anthony Pham Capitol Real Estate" at bounding box center [471, 609] width 589 height 42
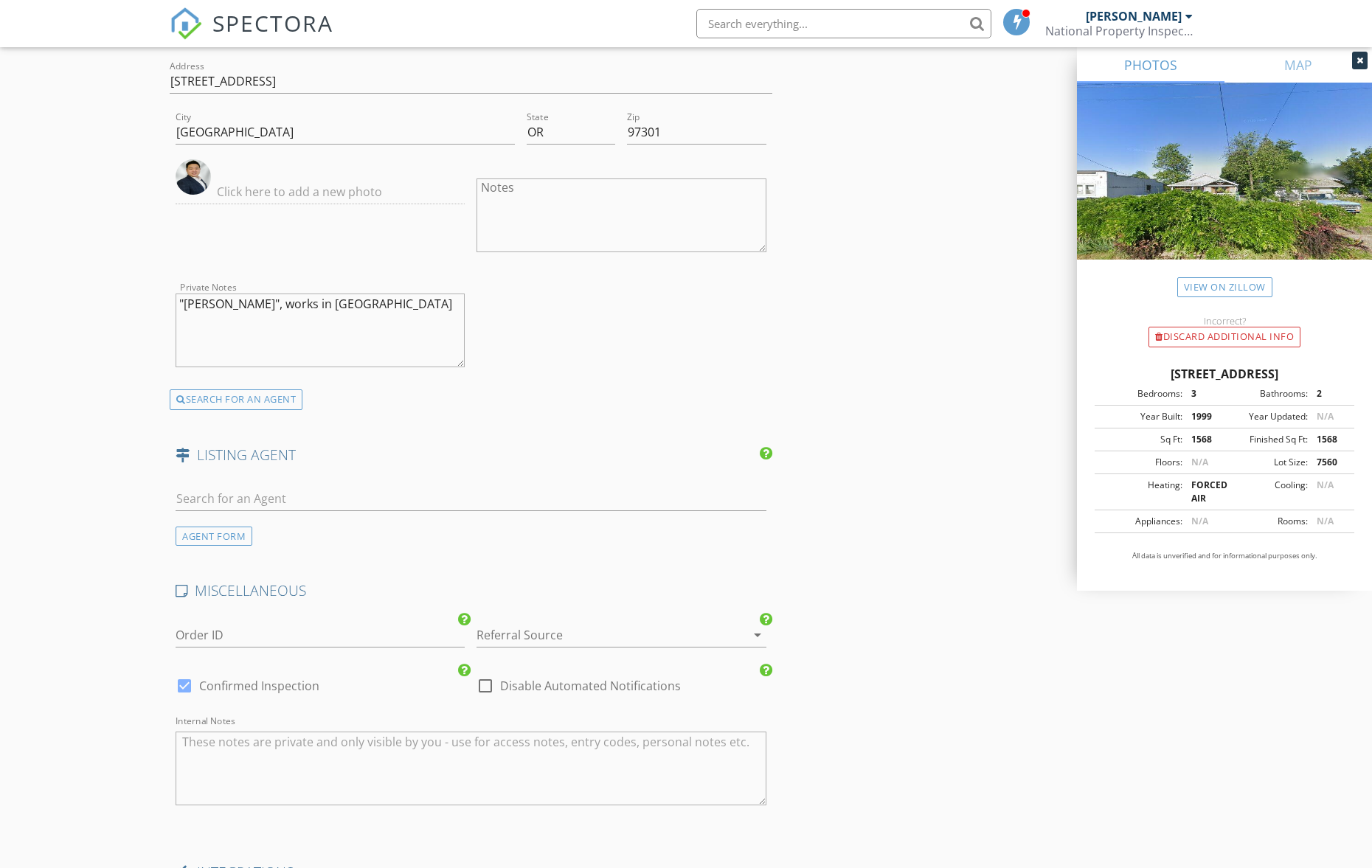
scroll to position [2514, 0]
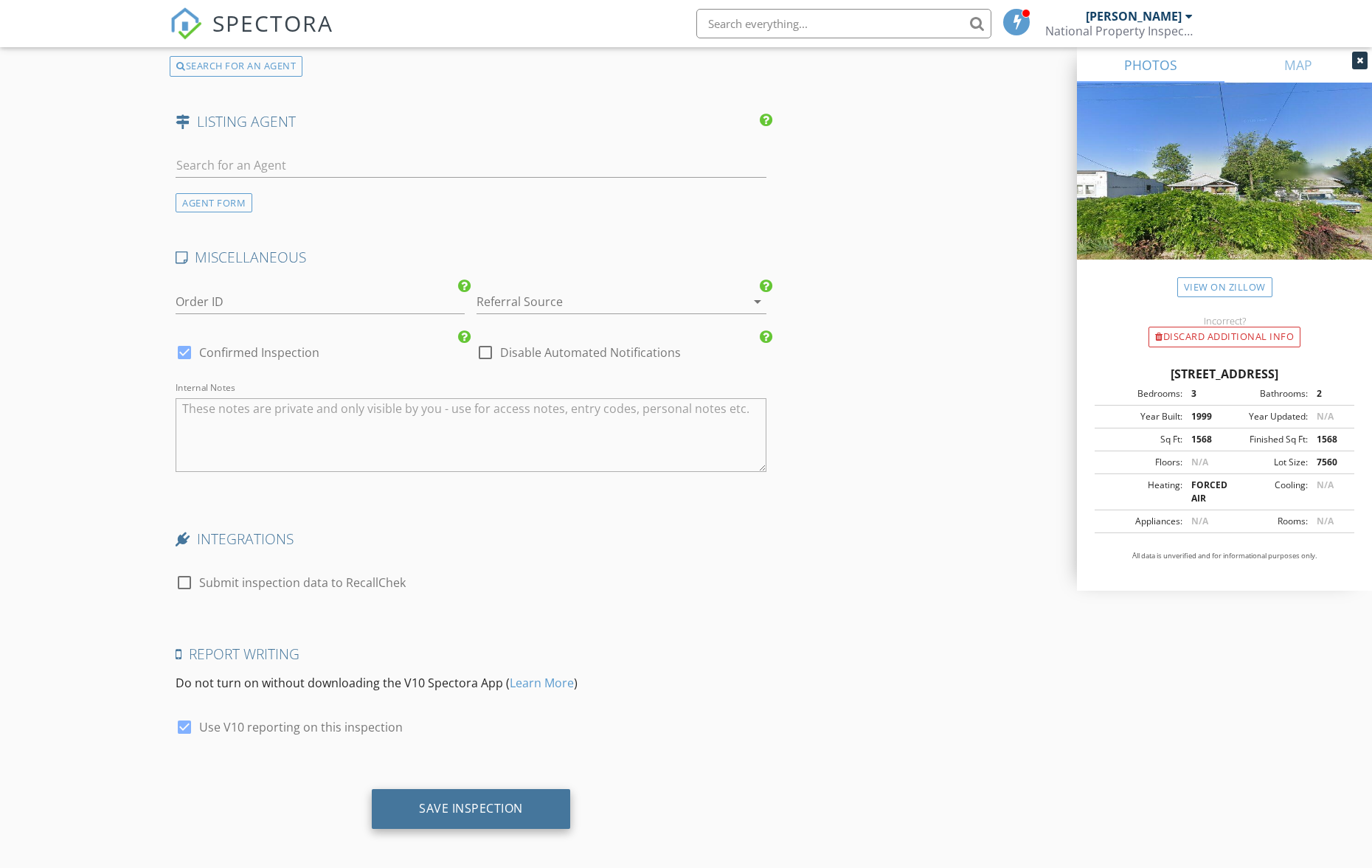
click at [526, 795] on div "Save Inspection" at bounding box center [471, 809] width 199 height 40
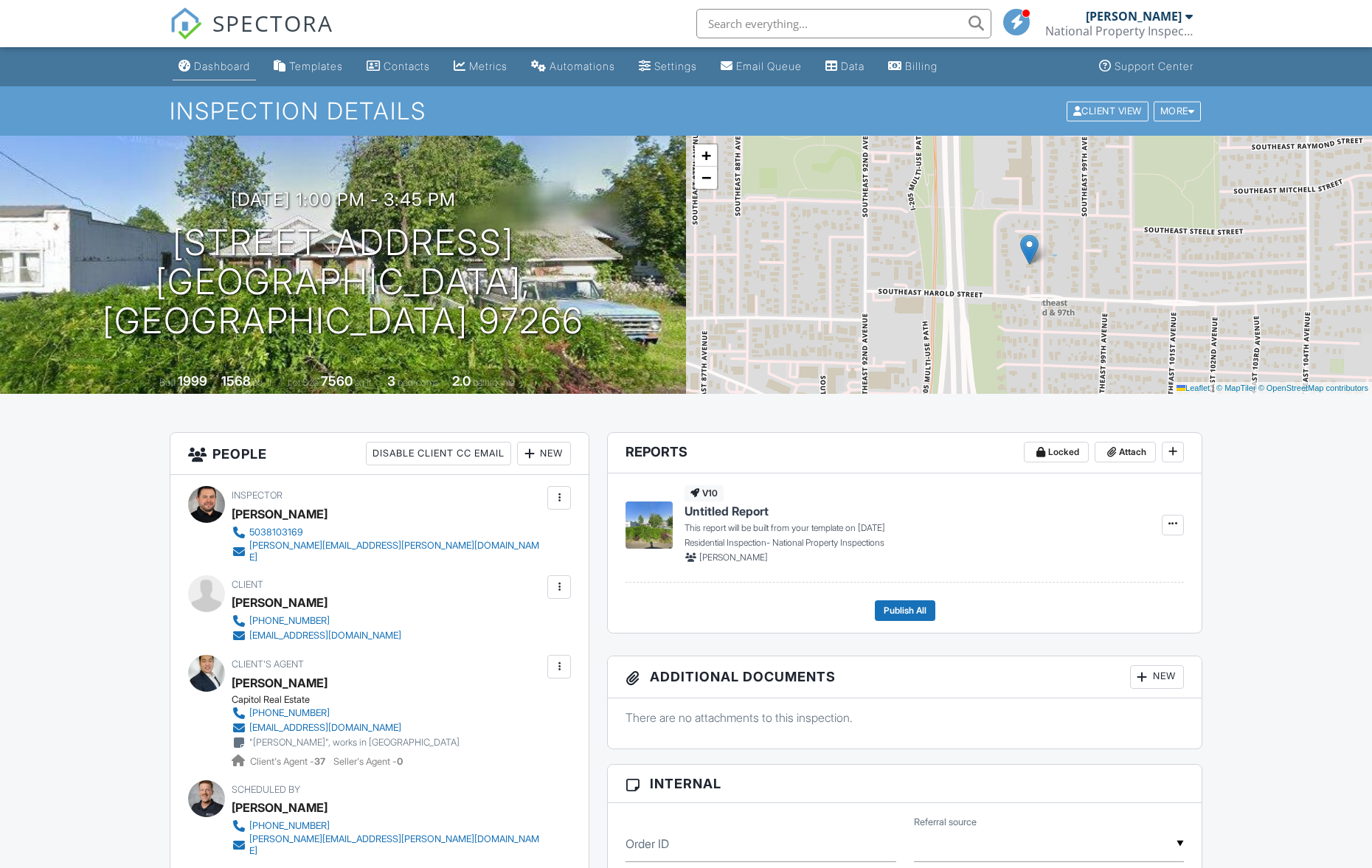
click at [242, 67] on div "Dashboard" at bounding box center [222, 66] width 56 height 12
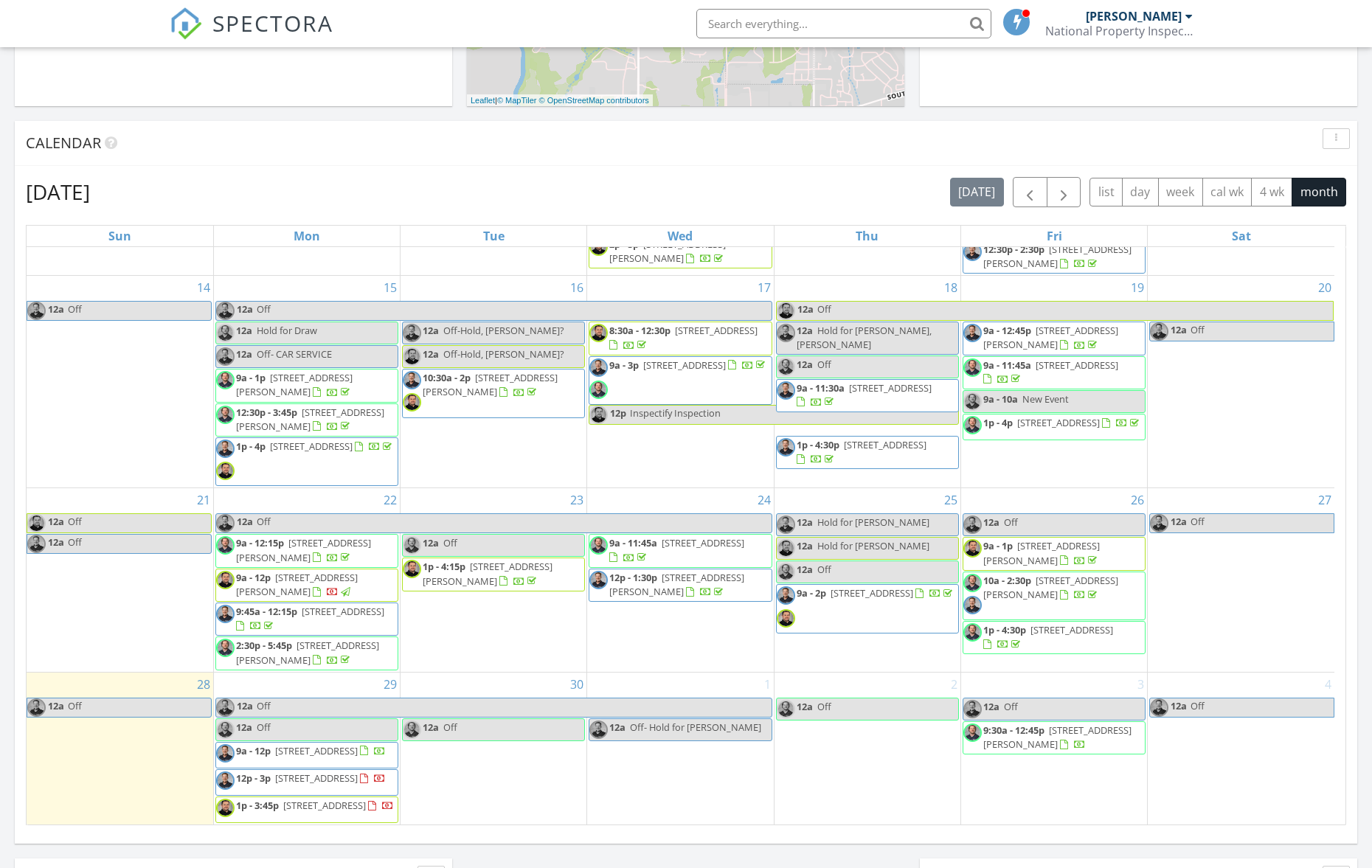
scroll to position [825, 0]
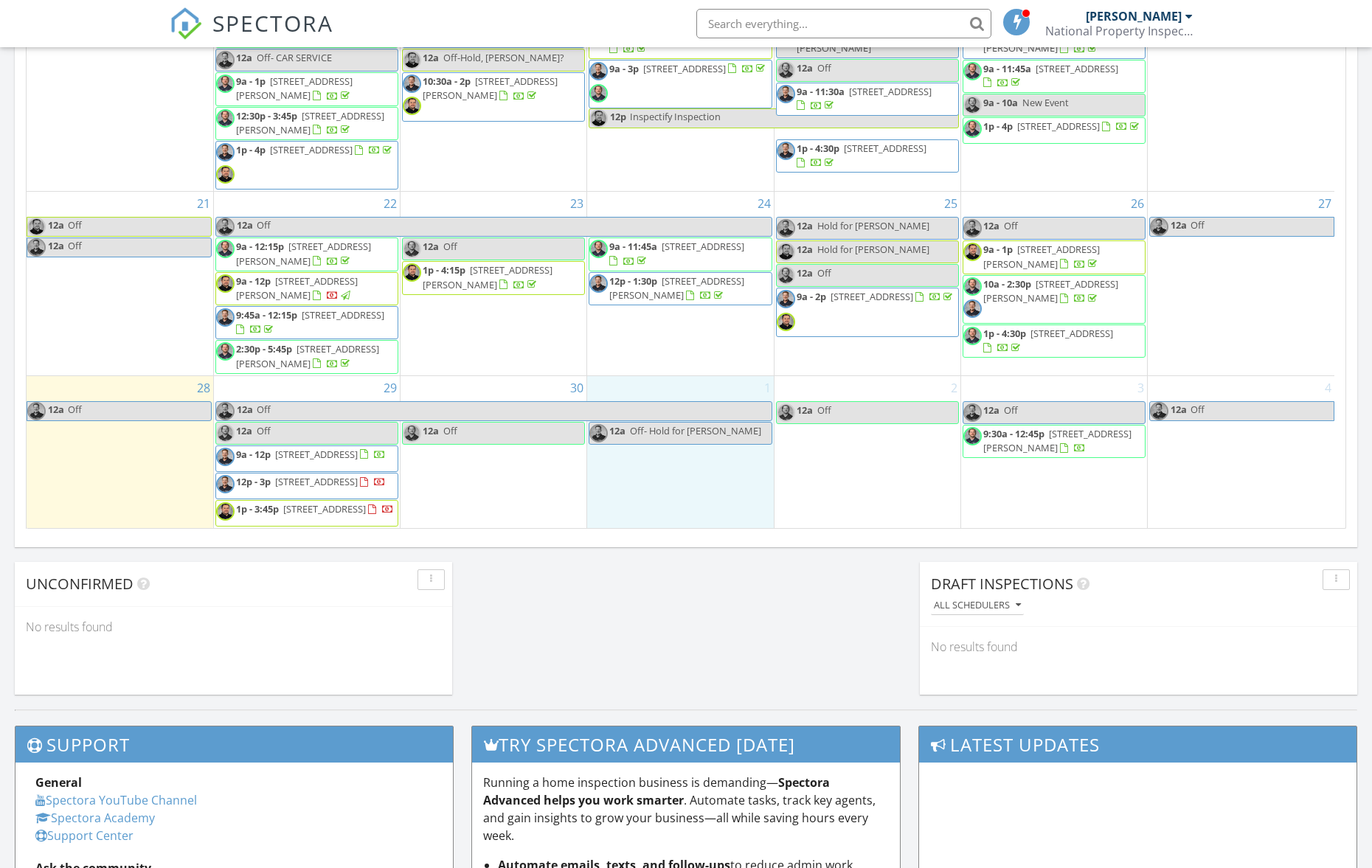
click at [696, 457] on div "1 12a Off- Hold for Kari" at bounding box center [679, 453] width 185 height 153
click at [694, 399] on link "Inspection" at bounding box center [679, 396] width 76 height 24
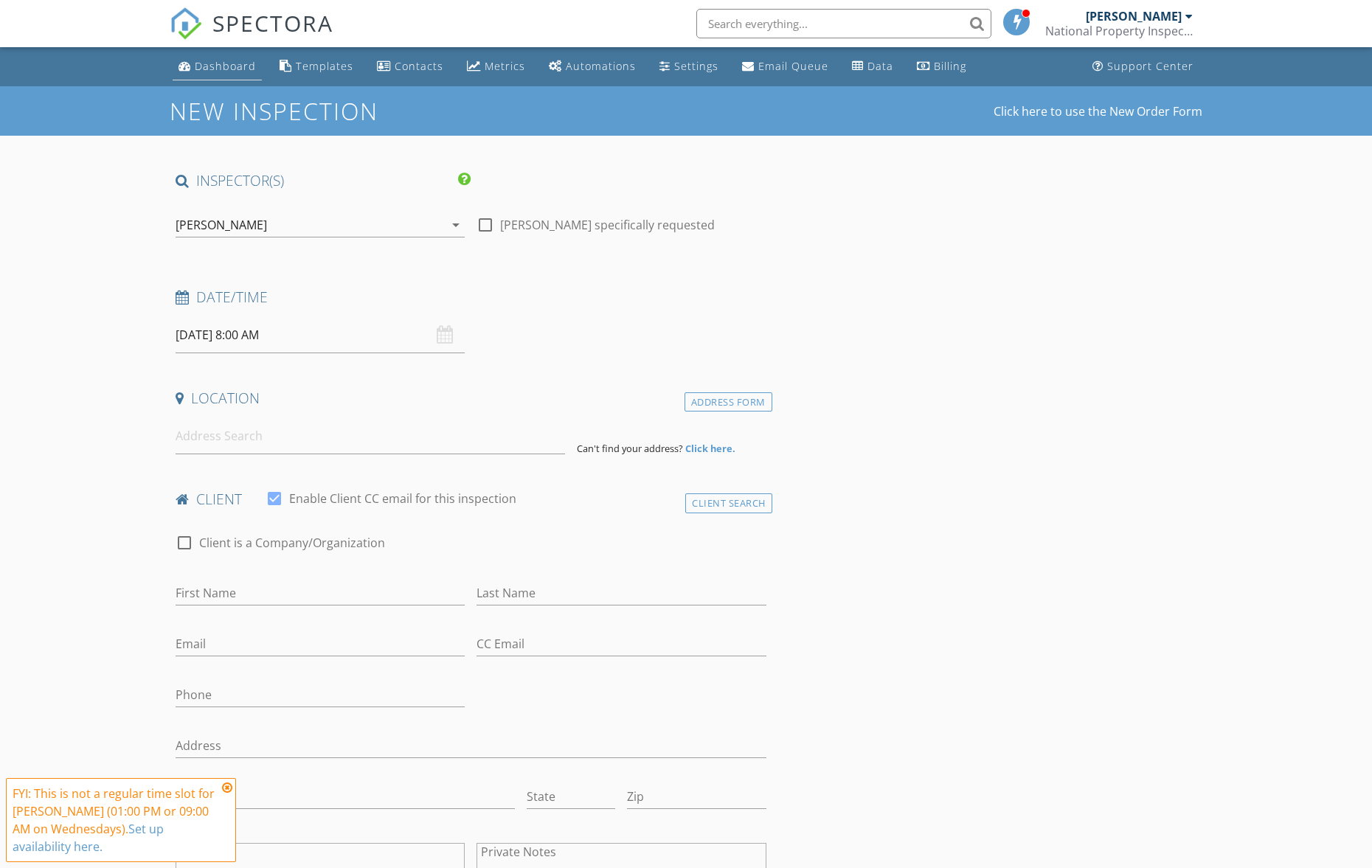
click at [242, 62] on div "Dashboard" at bounding box center [225, 66] width 61 height 14
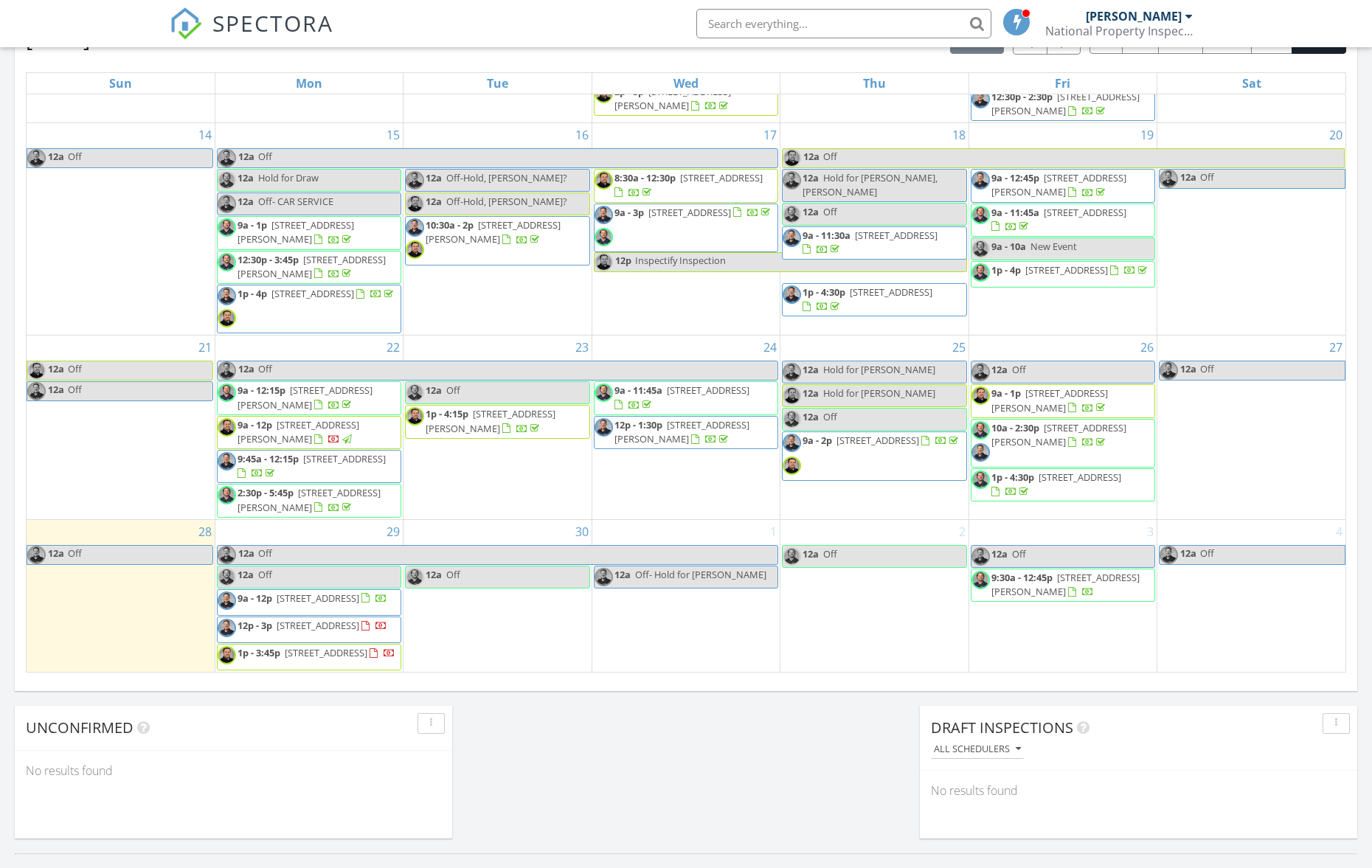
scroll to position [803, 0]
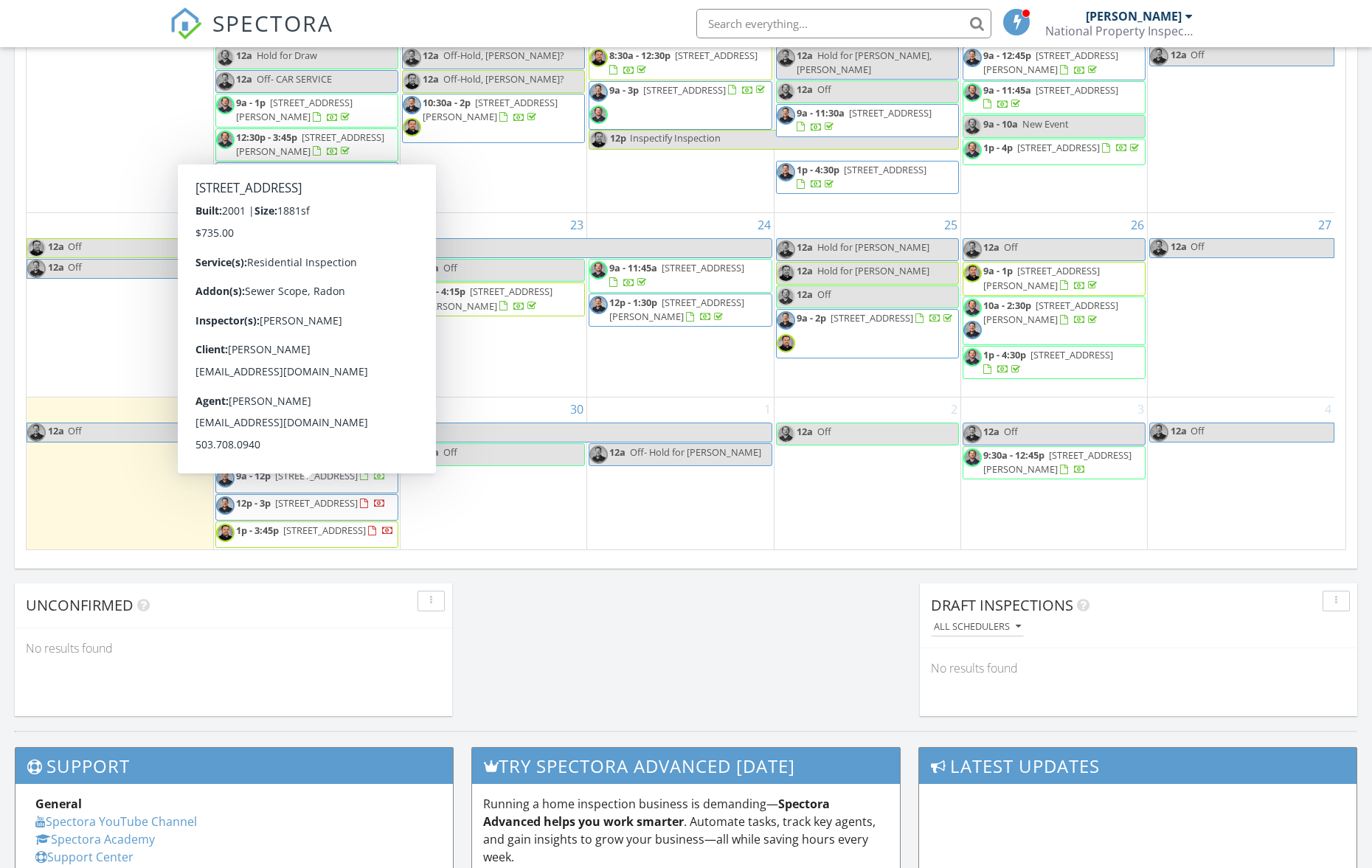
click at [365, 496] on span "12p - 3p 2105 NE 50th Way, Hillsboro 97124" at bounding box center [300, 507] width 170 height 22
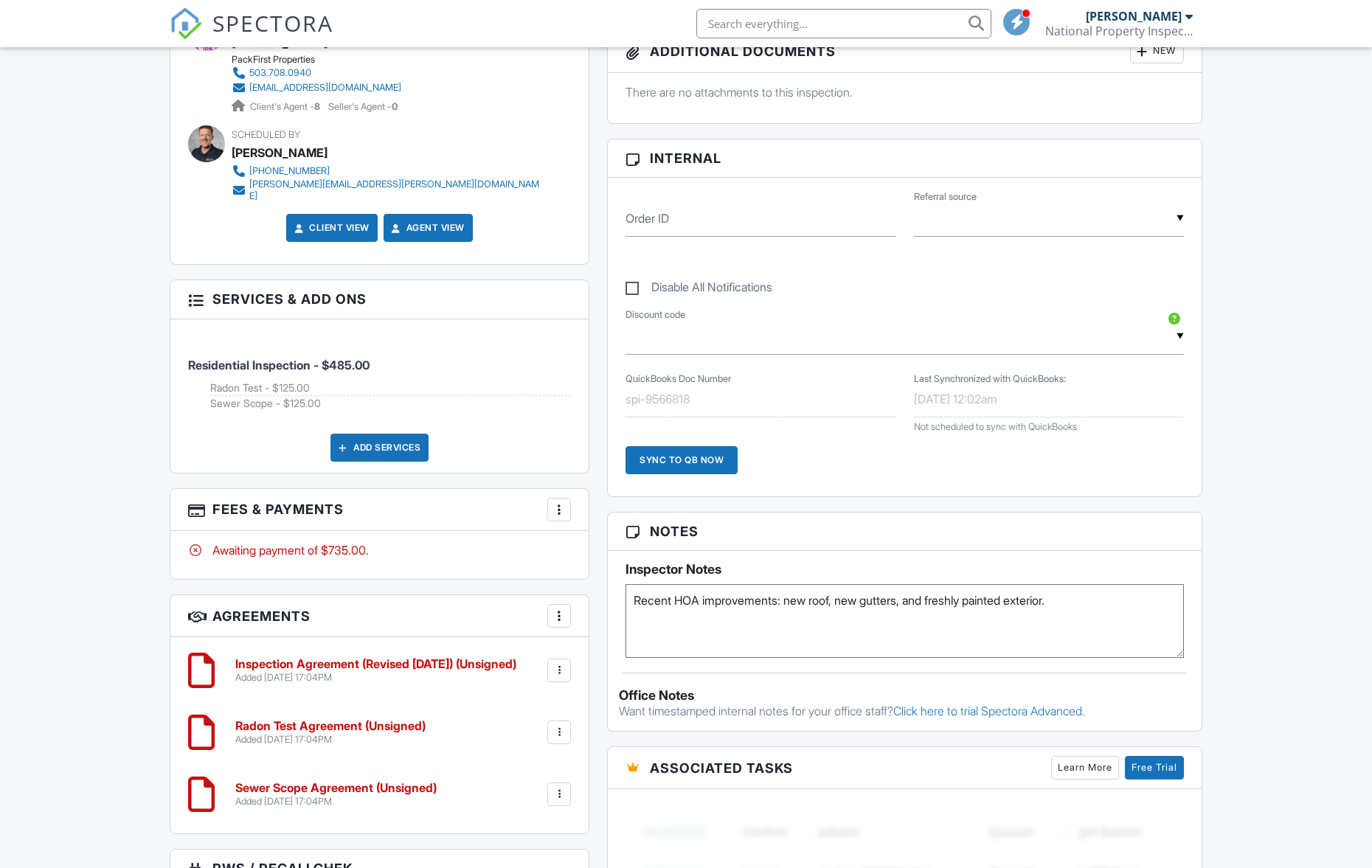
scroll to position [917, 0]
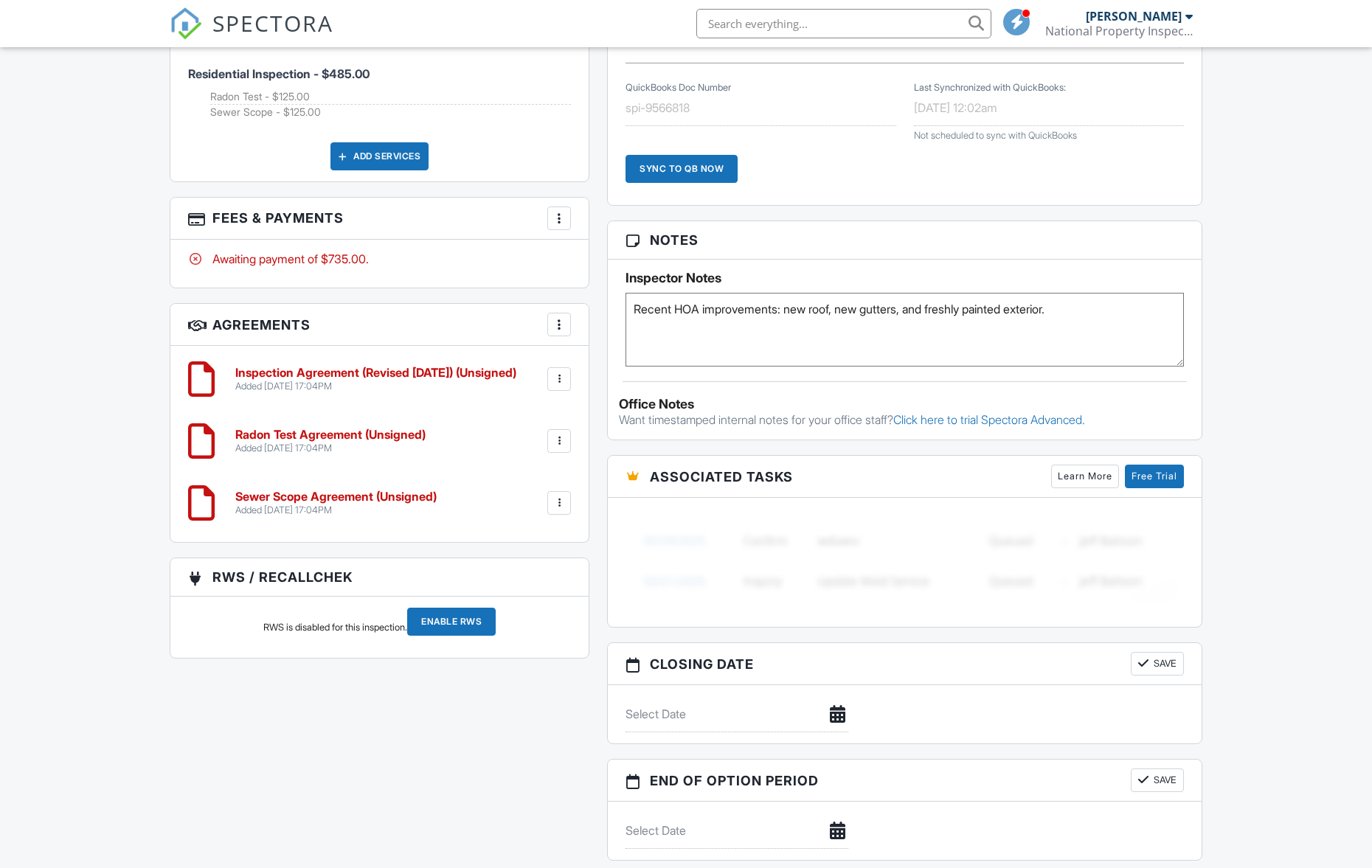
click at [558, 495] on div at bounding box center [559, 502] width 15 height 15
click at [532, 599] on li "Delete" at bounding box center [519, 618] width 84 height 37
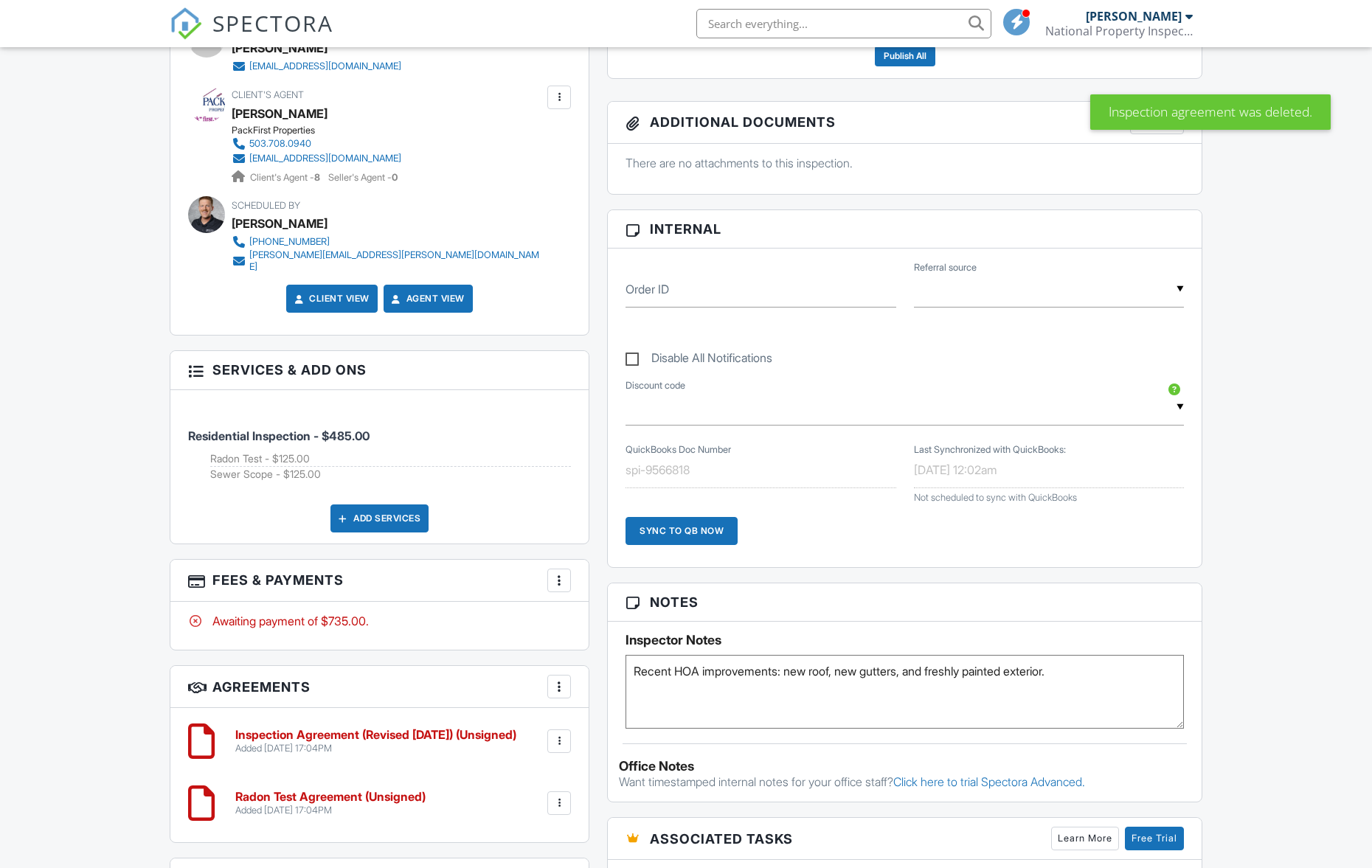
click at [562, 573] on div at bounding box center [559, 580] width 15 height 15
click at [608, 607] on li "Edit Fees & Payments" at bounding box center [634, 626] width 154 height 37
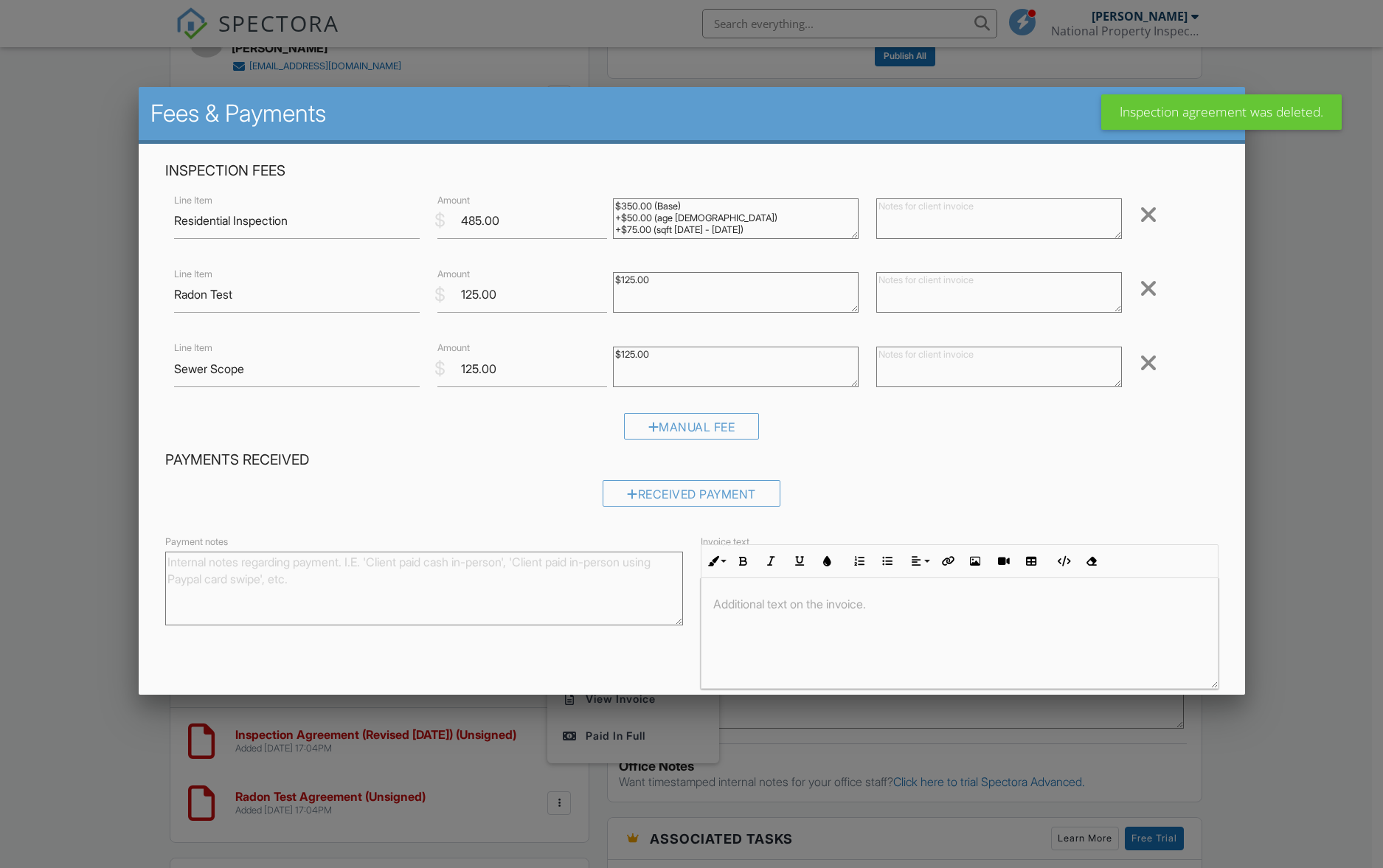
click at [1140, 364] on div at bounding box center [1149, 363] width 18 height 24
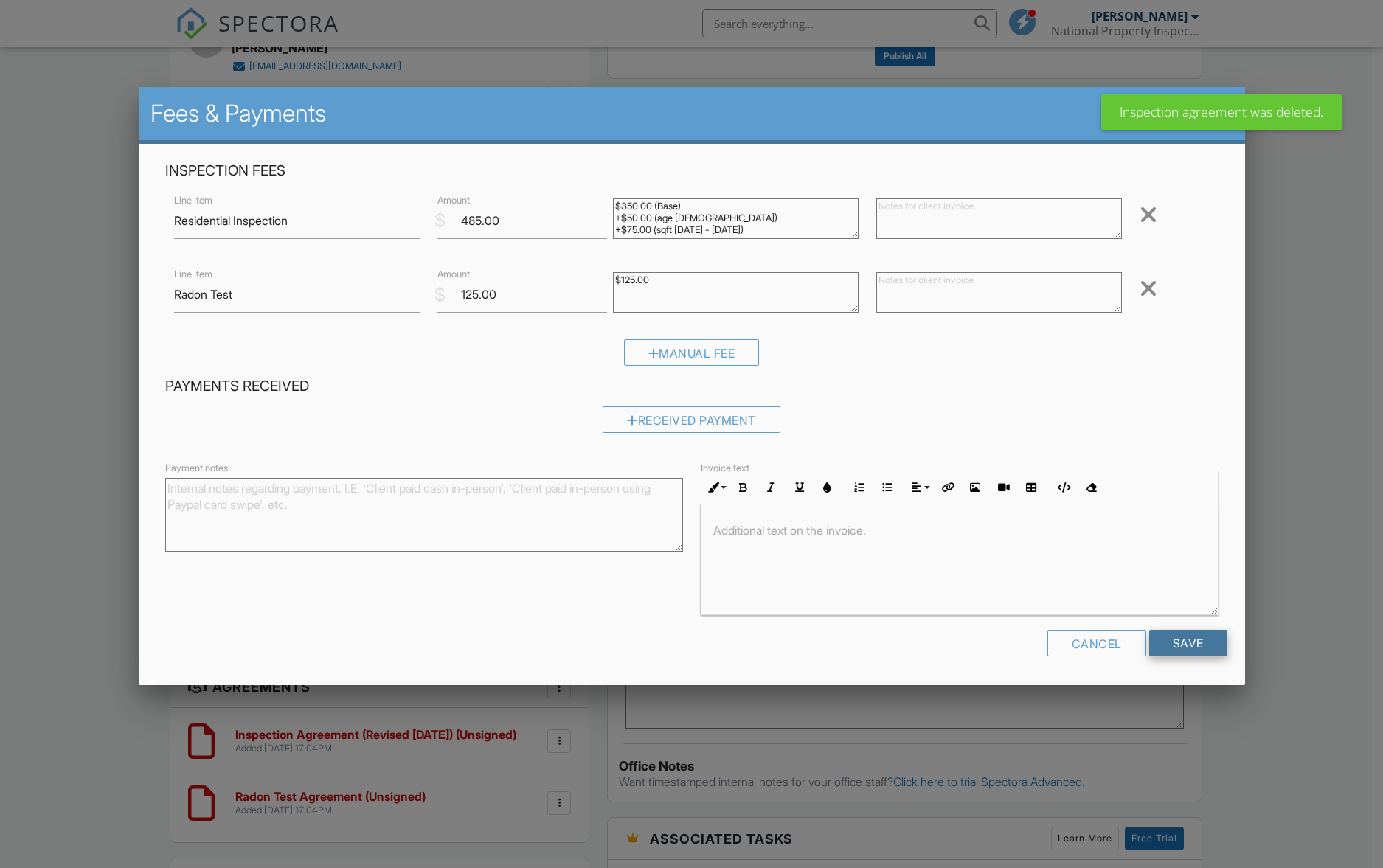
click at [1193, 649] on input "Save" at bounding box center [1189, 643] width 78 height 27
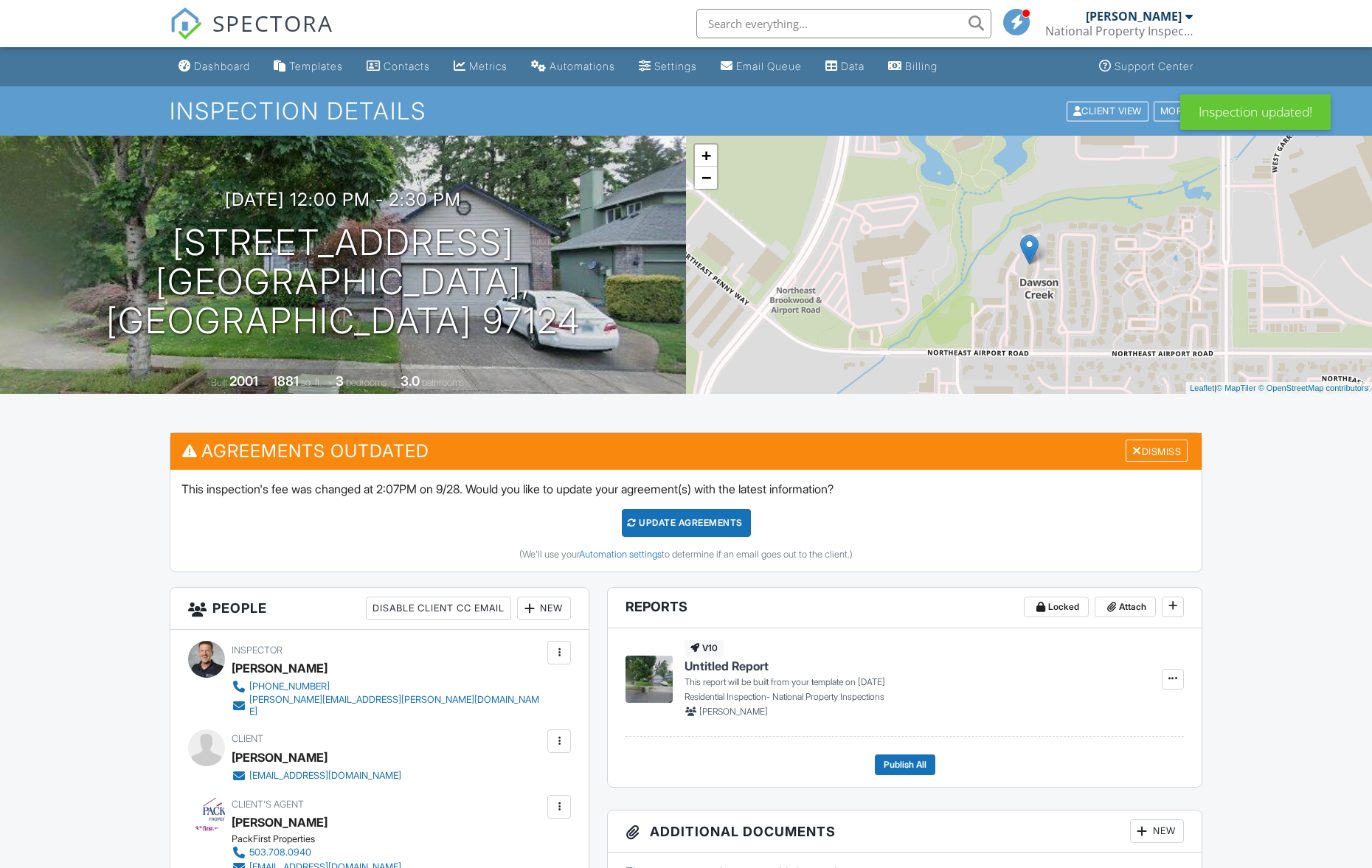
click at [709, 527] on div "Update Agreements" at bounding box center [685, 523] width 129 height 28
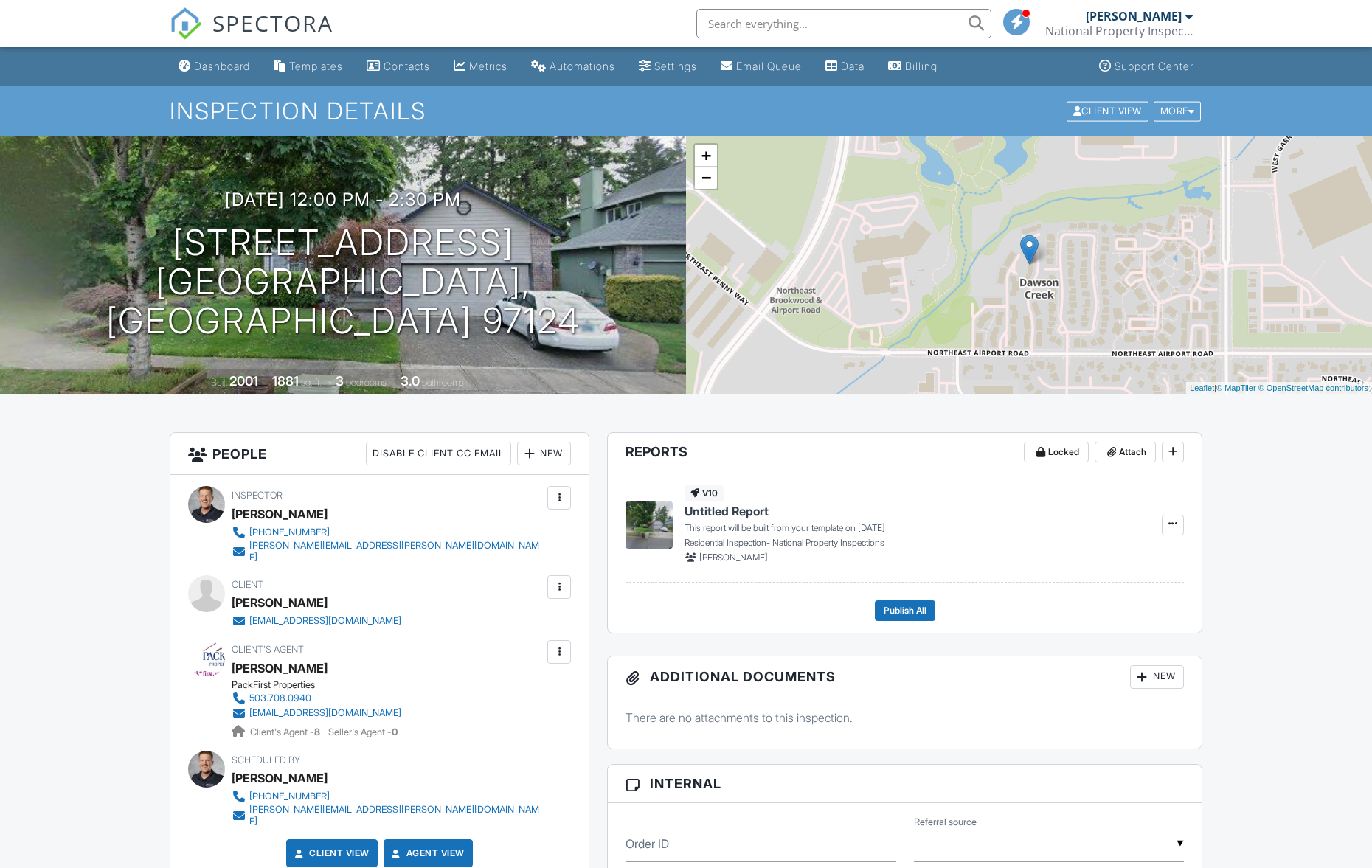
click at [225, 68] on div "Dashboard" at bounding box center [222, 66] width 56 height 12
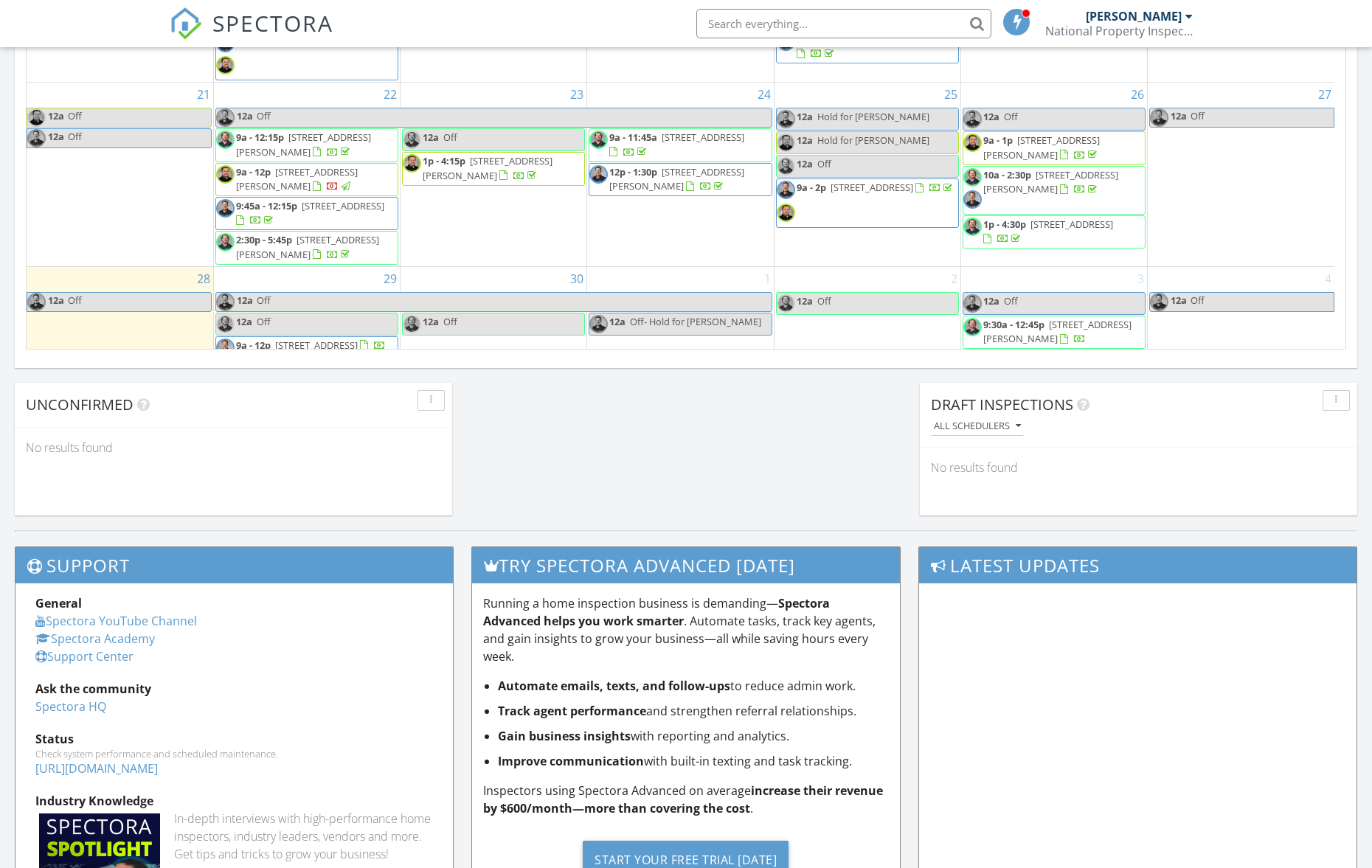
scroll to position [349, 0]
